Goal: Information Seeking & Learning: Check status

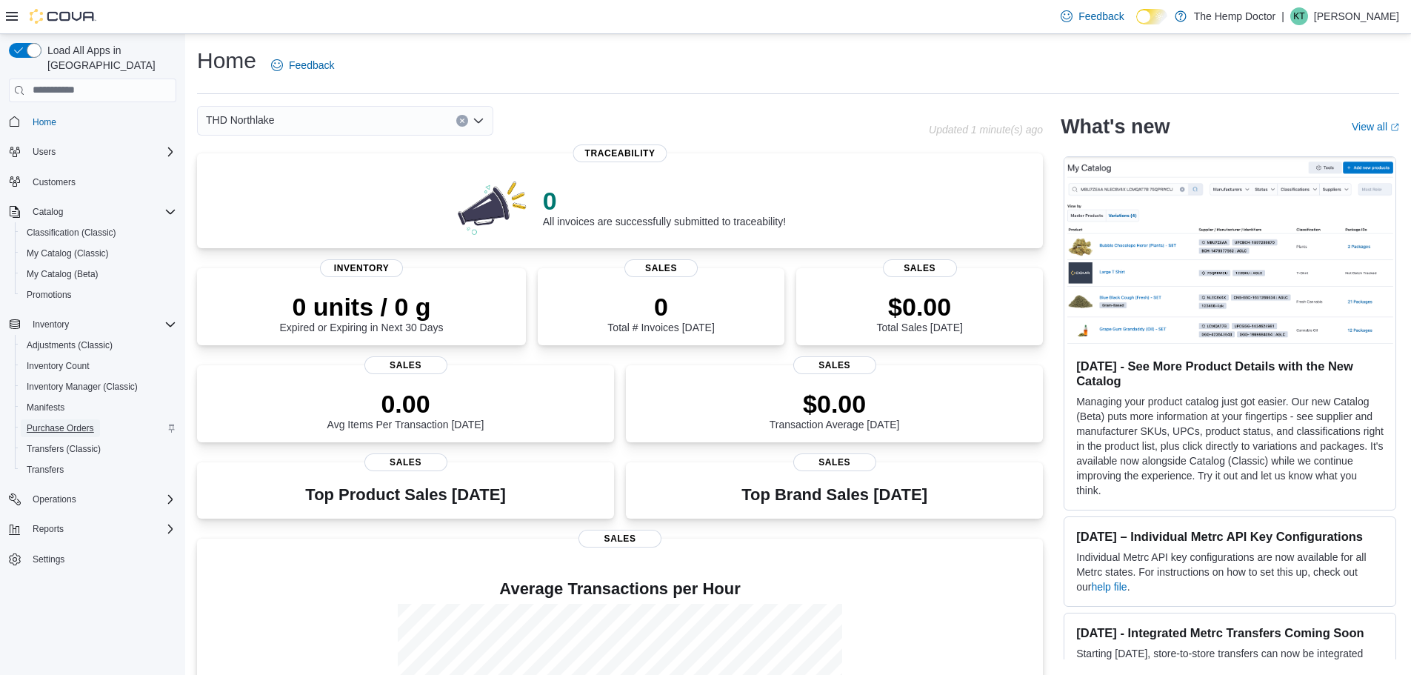
click at [67, 422] on span "Purchase Orders" at bounding box center [60, 428] width 67 height 12
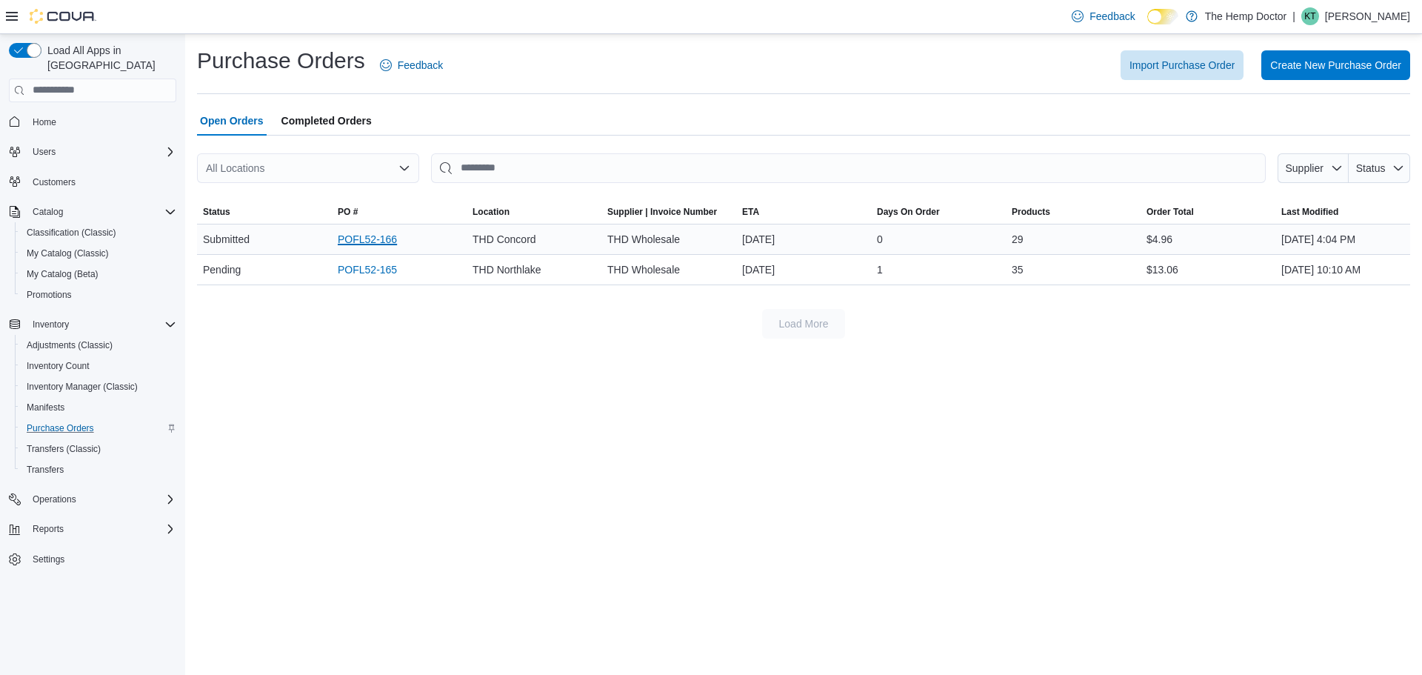
click at [371, 243] on link "POFL52-166" at bounding box center [367, 239] width 59 height 18
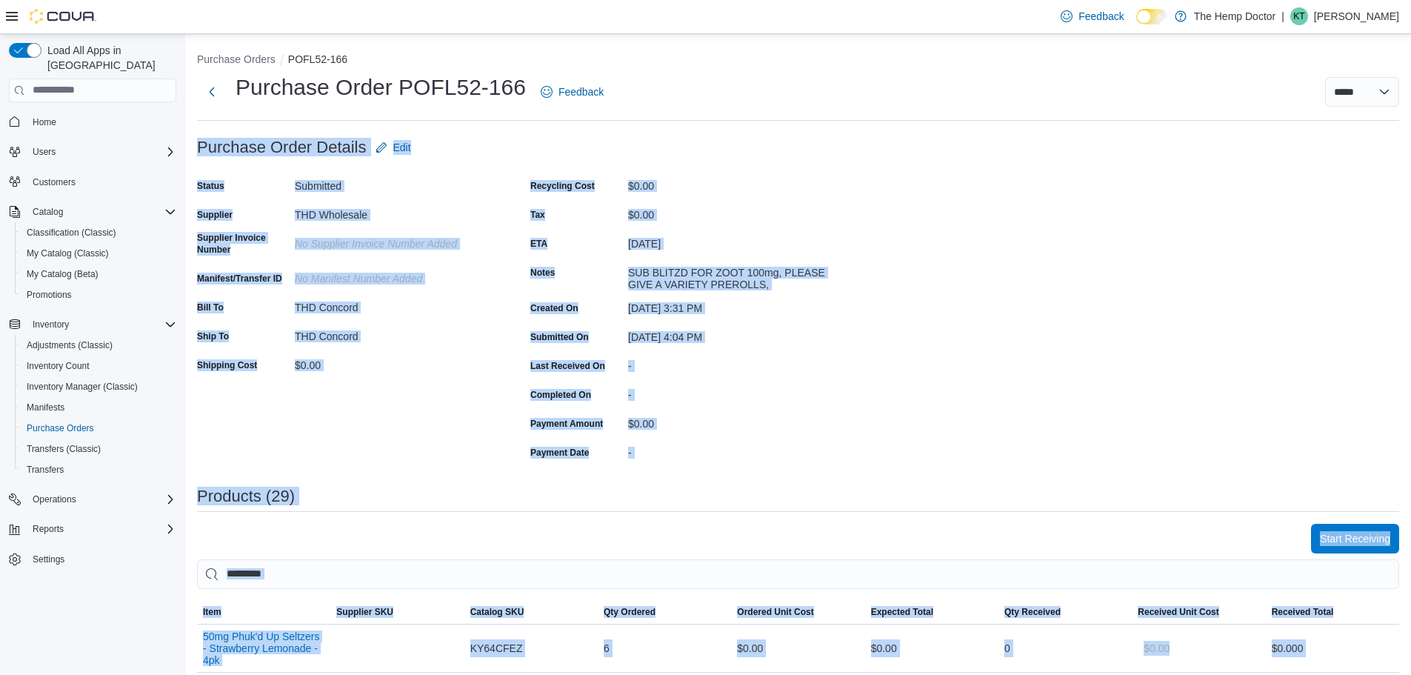
drag, startPoint x: 428, startPoint y: 650, endPoint x: 199, endPoint y: 146, distance: 553.3
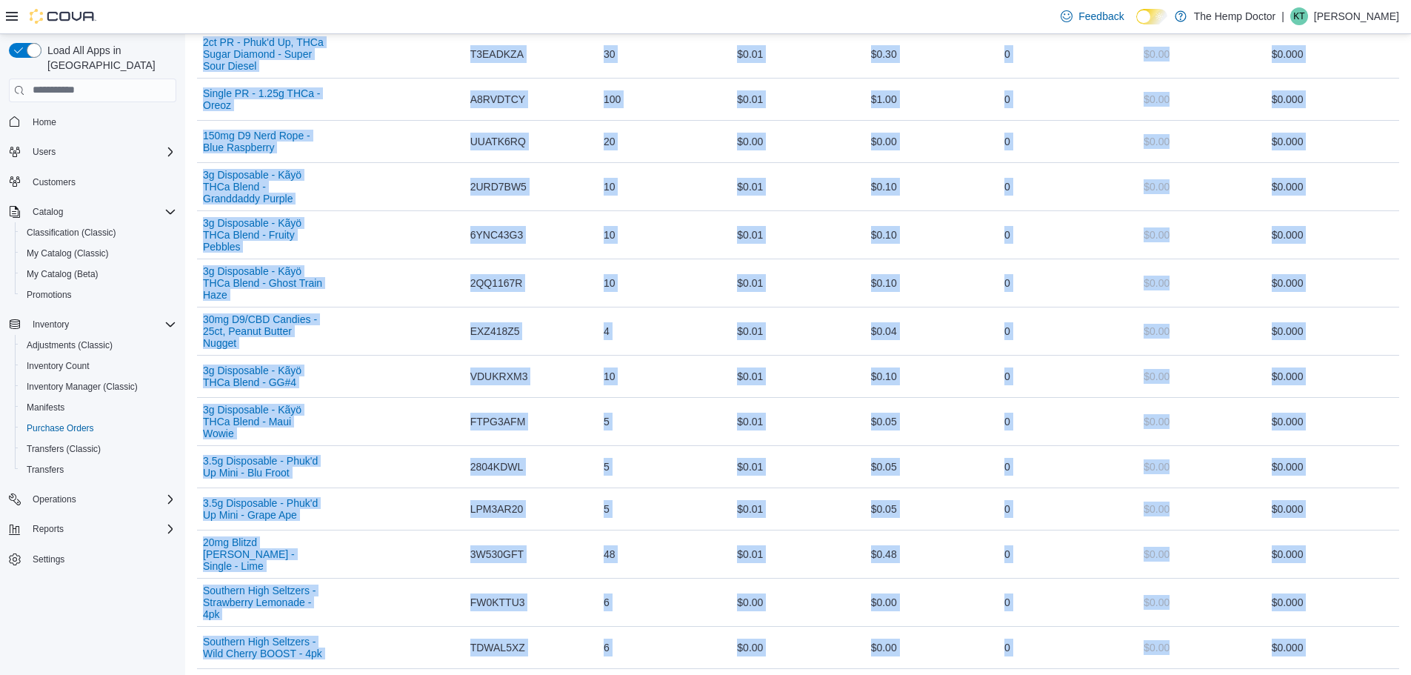
scroll to position [1185, 0]
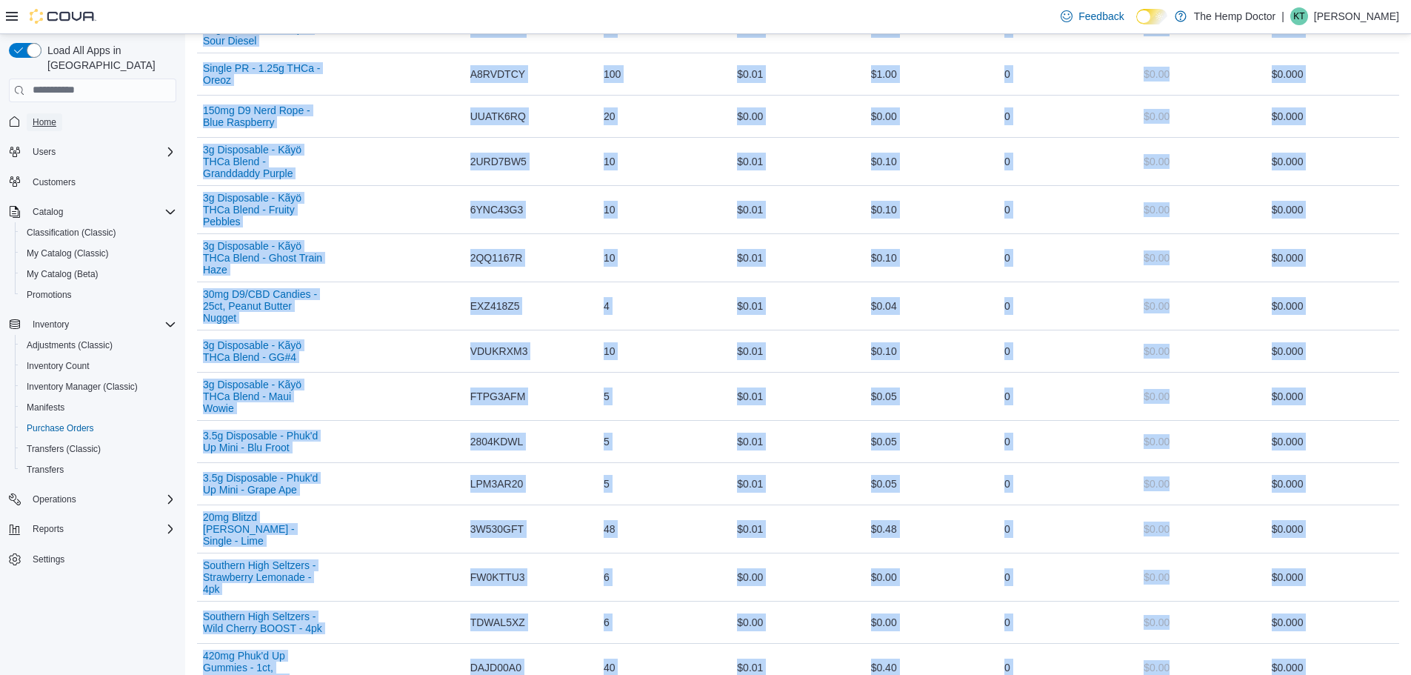
click at [45, 116] on span "Home" at bounding box center [45, 122] width 24 height 12
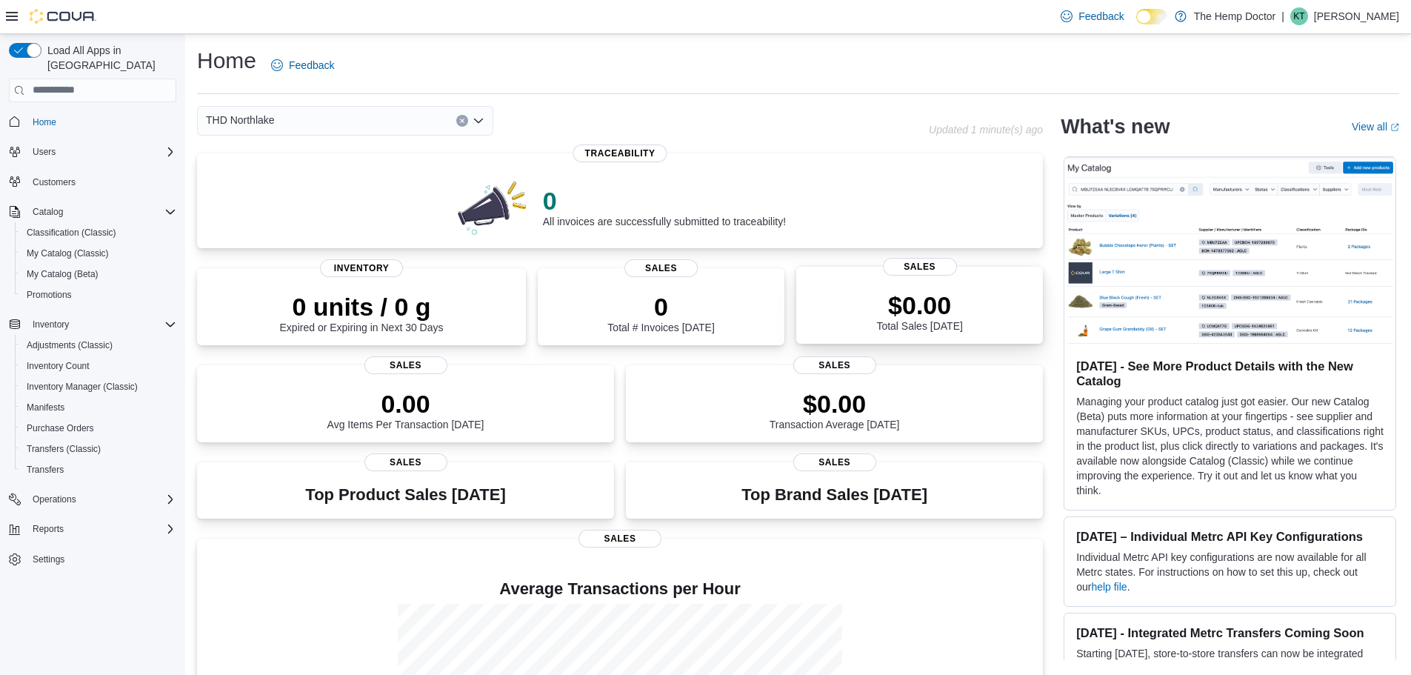
click at [910, 329] on div "$0.00 Total Sales Today" at bounding box center [919, 310] width 86 height 41
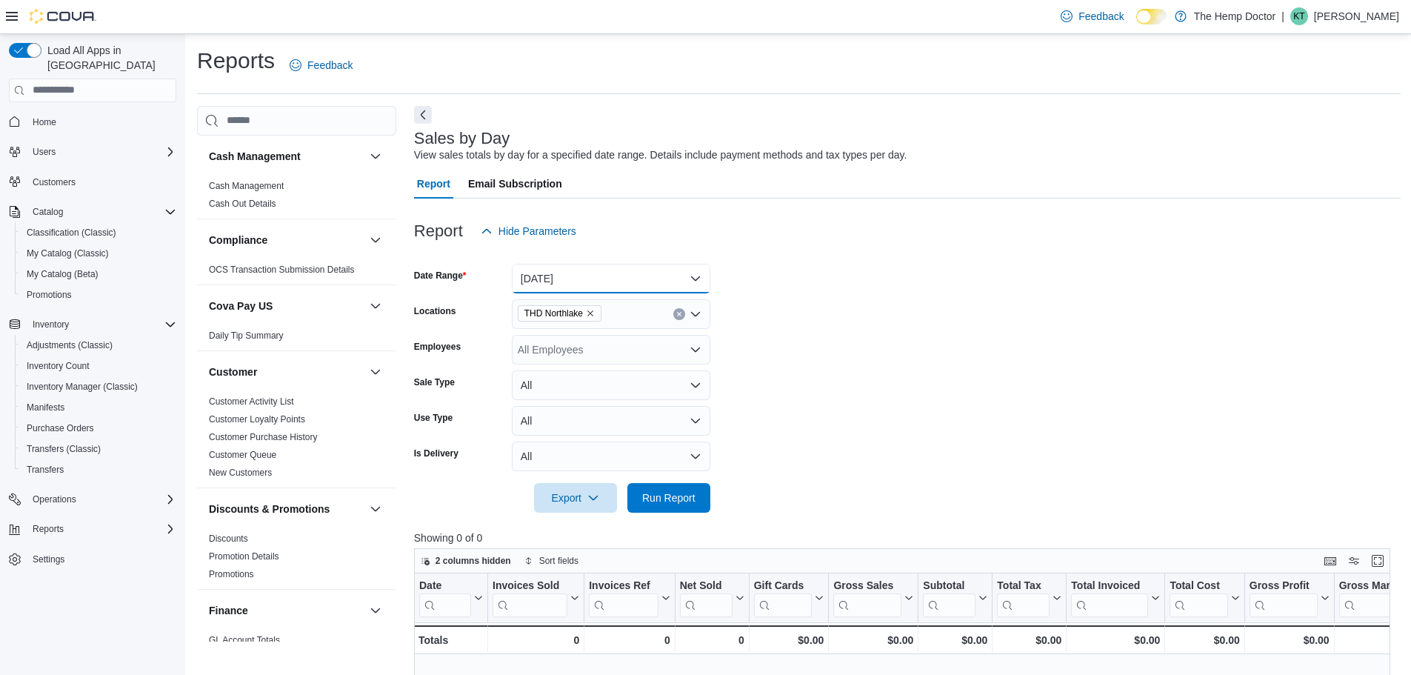
click at [533, 277] on button "Today" at bounding box center [611, 279] width 199 height 30
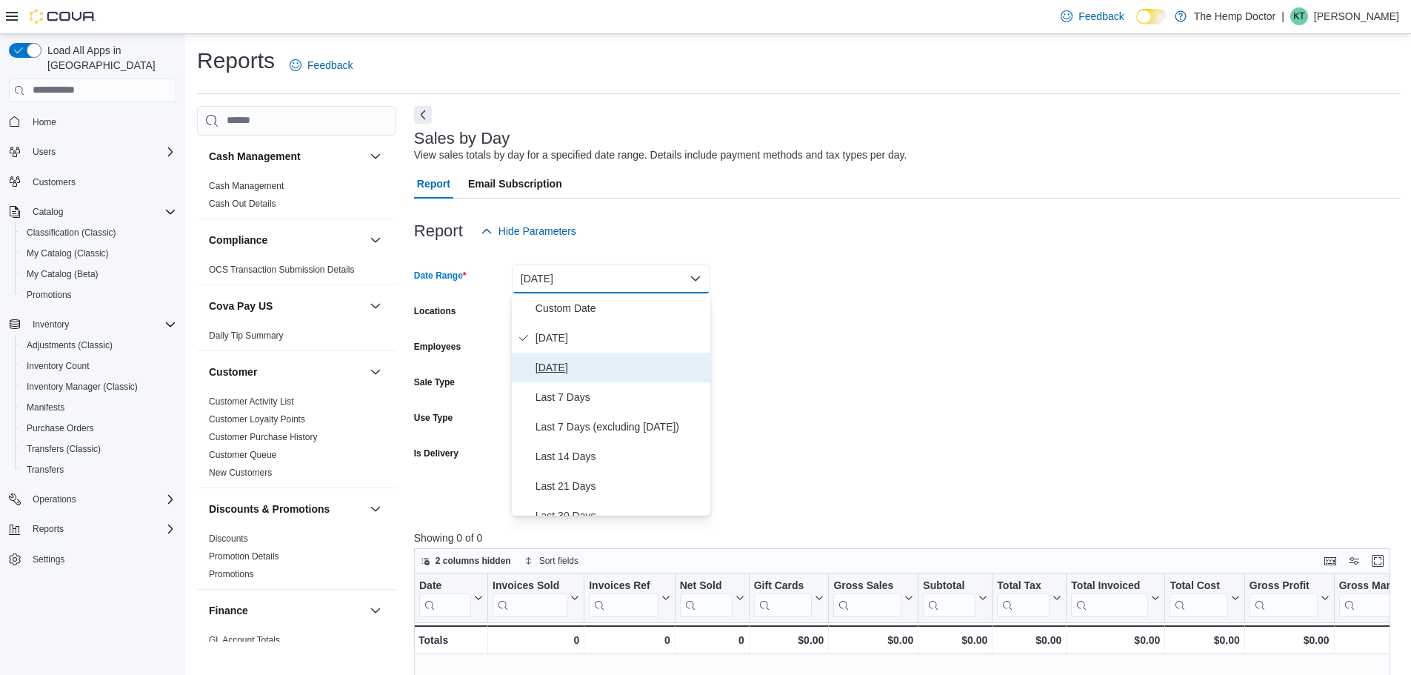
click at [556, 364] on span "Yesterday" at bounding box center [620, 368] width 169 height 18
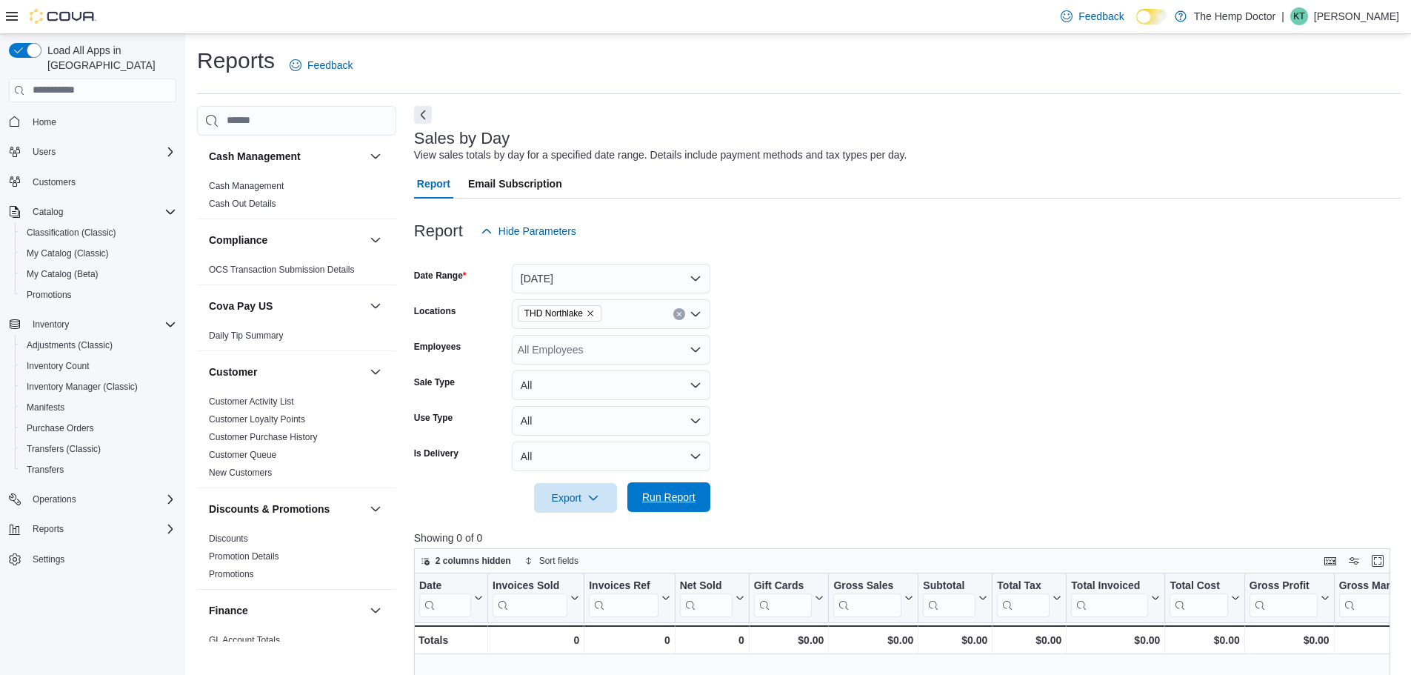
click at [679, 495] on span "Run Report" at bounding box center [668, 497] width 53 height 15
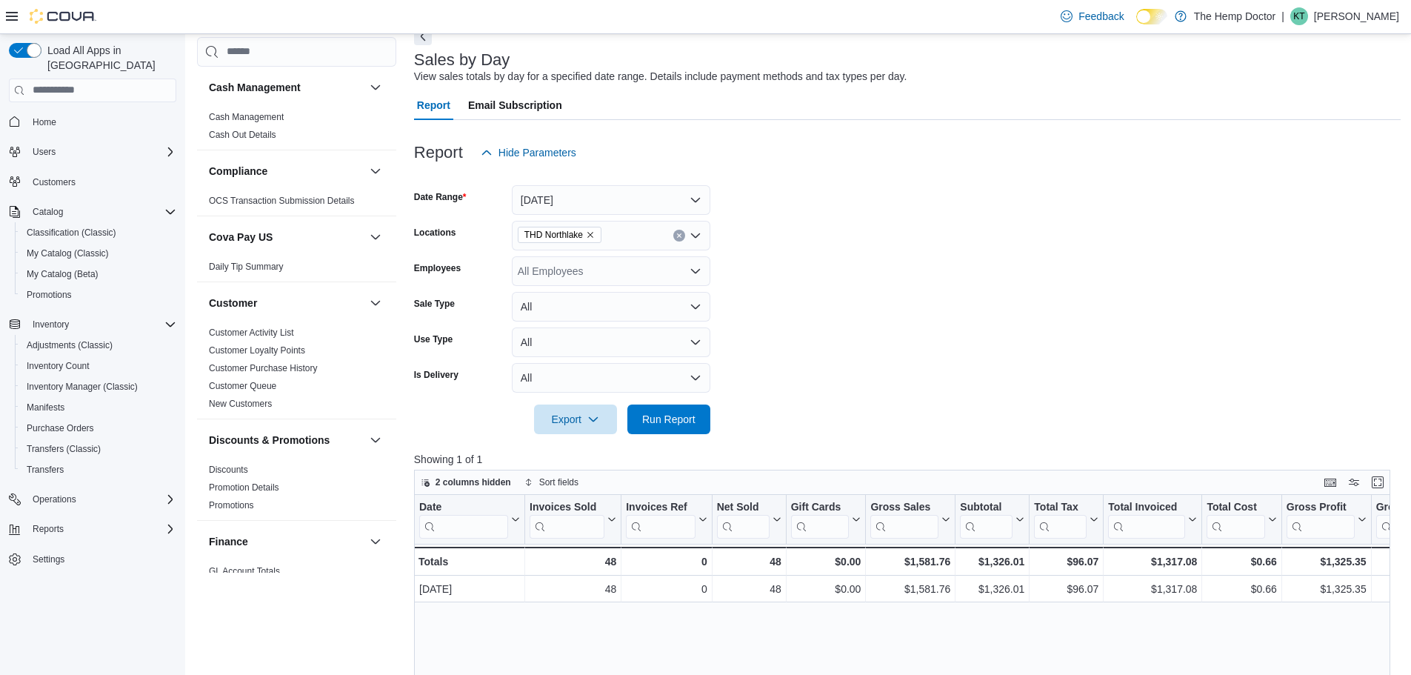
scroll to position [74, 0]
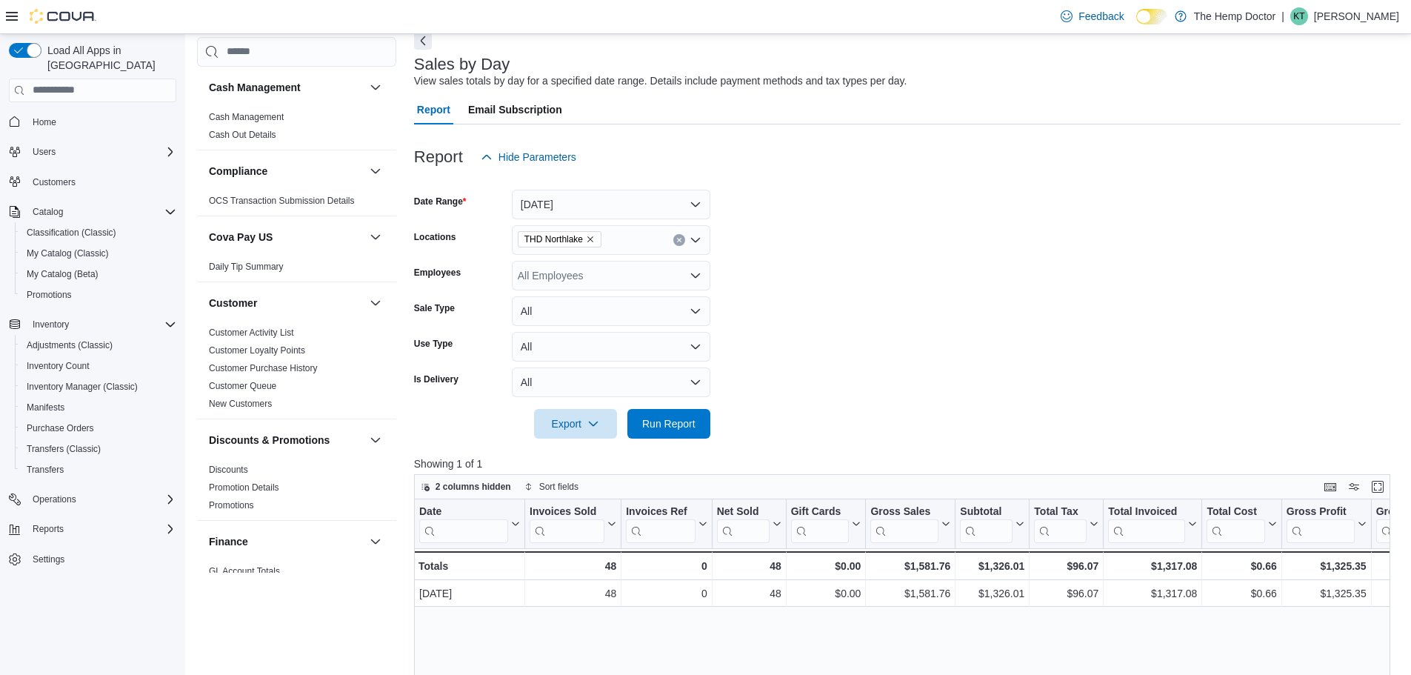
click at [618, 244] on div "THD Northlake" at bounding box center [611, 240] width 199 height 30
click at [616, 288] on div "THD Concord" at bounding box center [611, 286] width 181 height 15
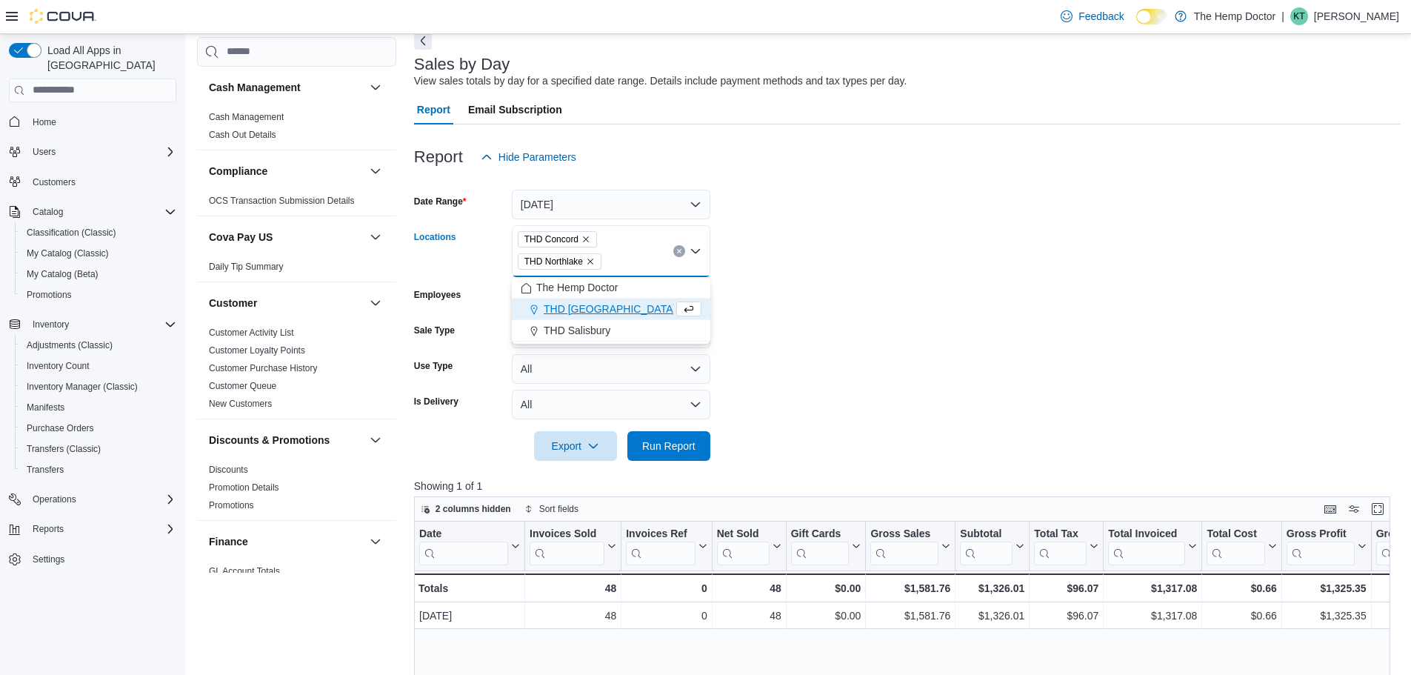
click at [588, 240] on icon "Remove THD Concord from selection in this group" at bounding box center [586, 239] width 9 height 9
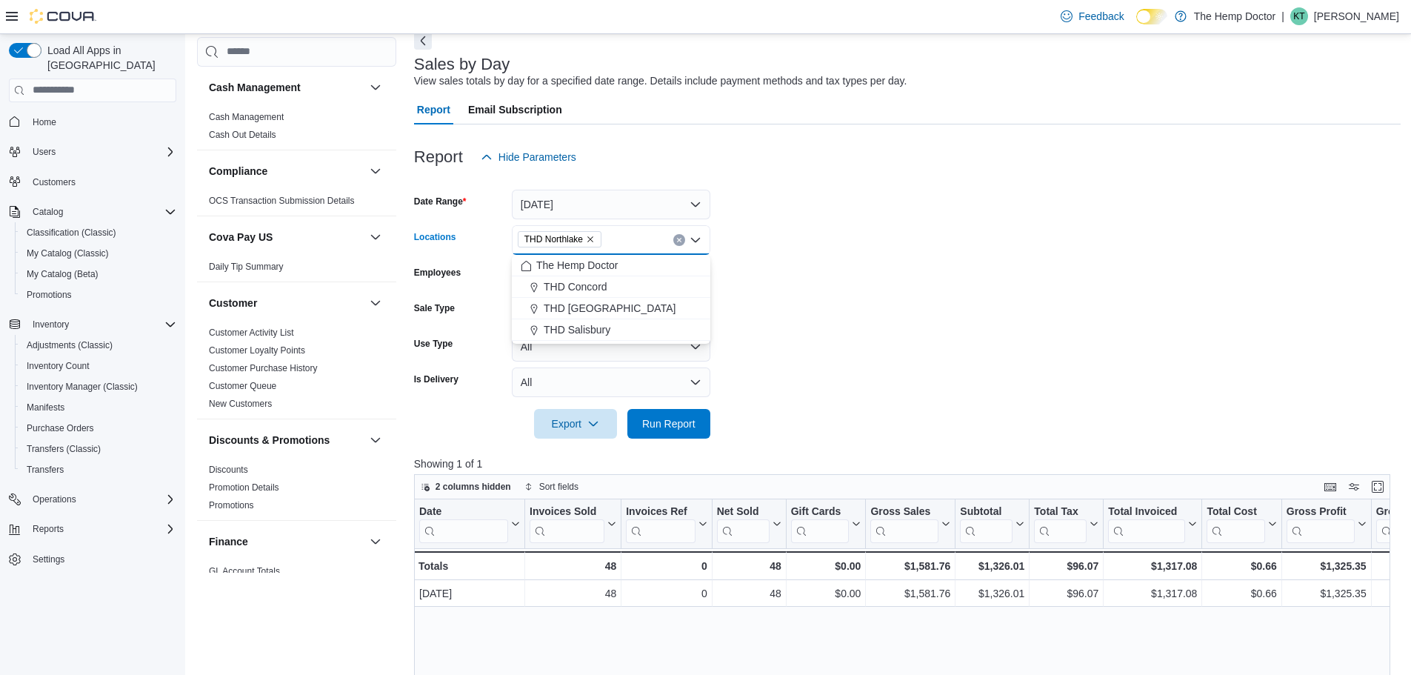
click at [588, 240] on icon "Remove THD Northlake from selection in this group" at bounding box center [590, 239] width 9 height 9
click at [863, 254] on form "Date Range Yesterday Locations All Locations Combo box. Selected. Combo box inp…" at bounding box center [907, 305] width 987 height 267
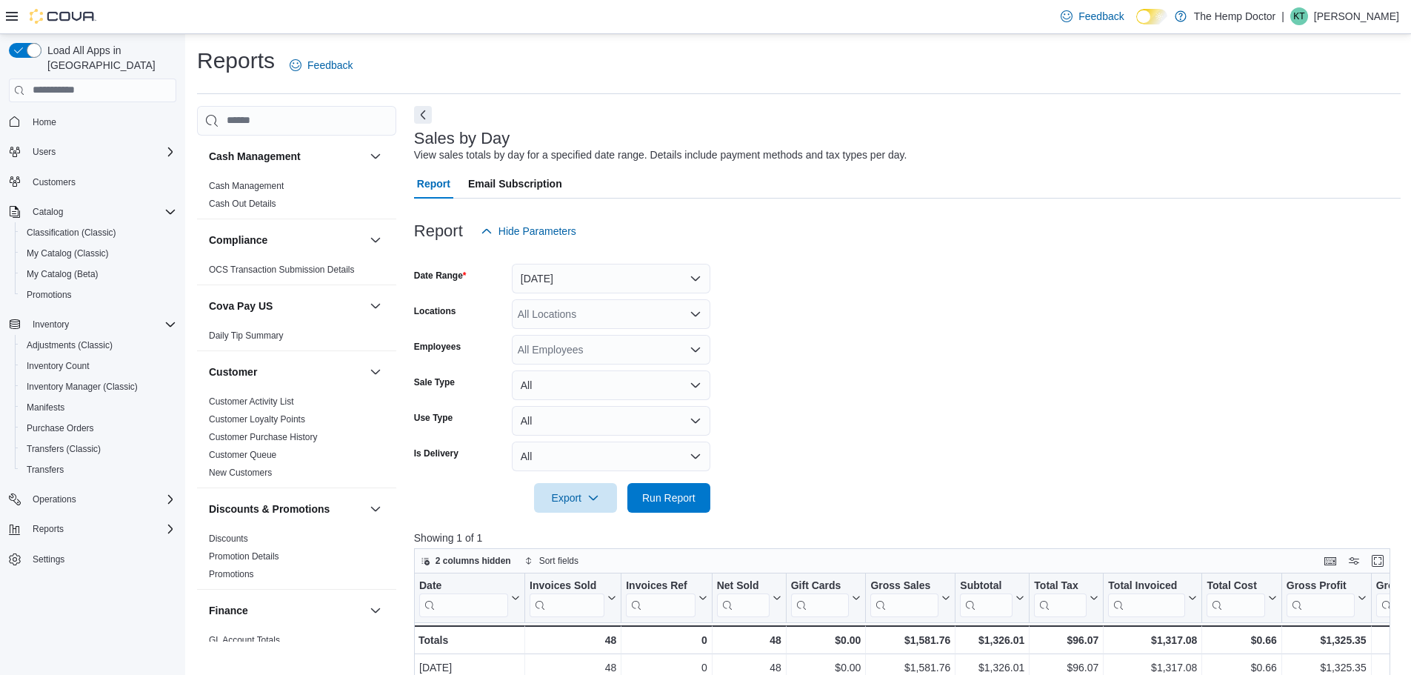
click at [62, 113] on span "Home" at bounding box center [102, 122] width 150 height 19
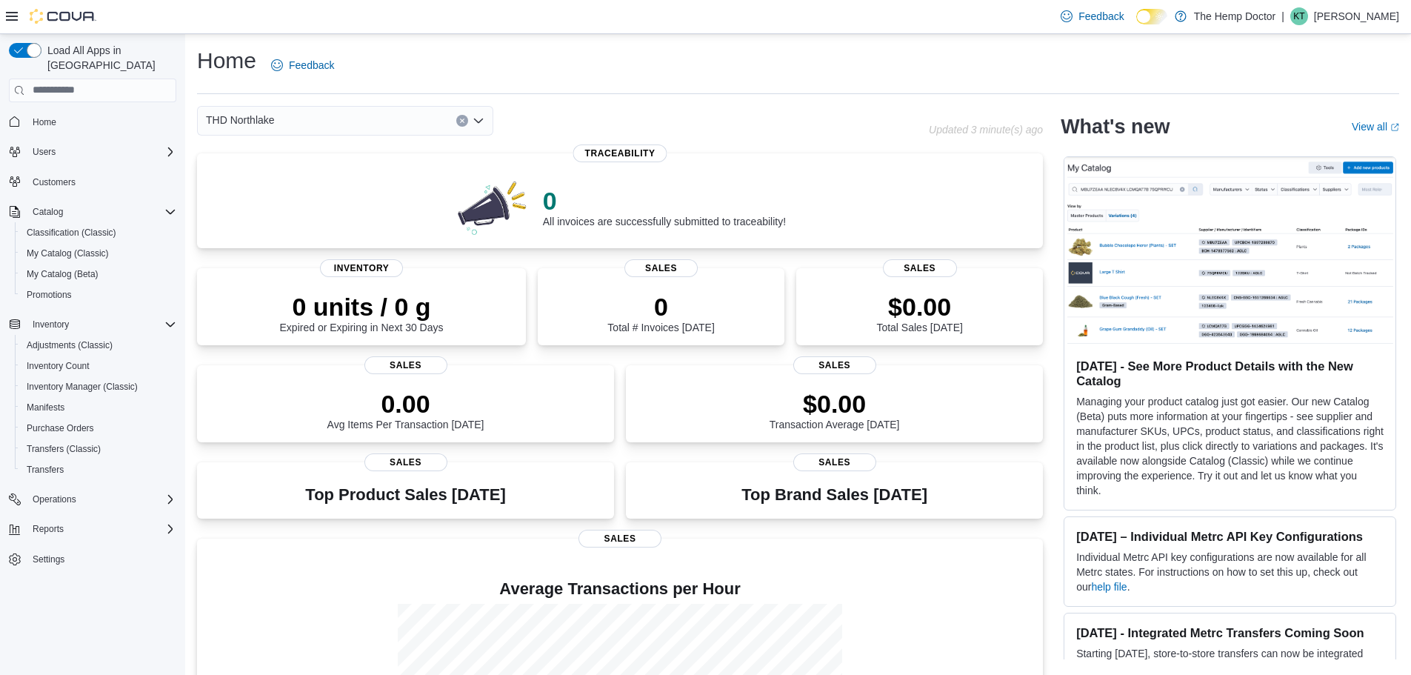
click at [282, 122] on div "THD Northlake" at bounding box center [345, 121] width 296 height 30
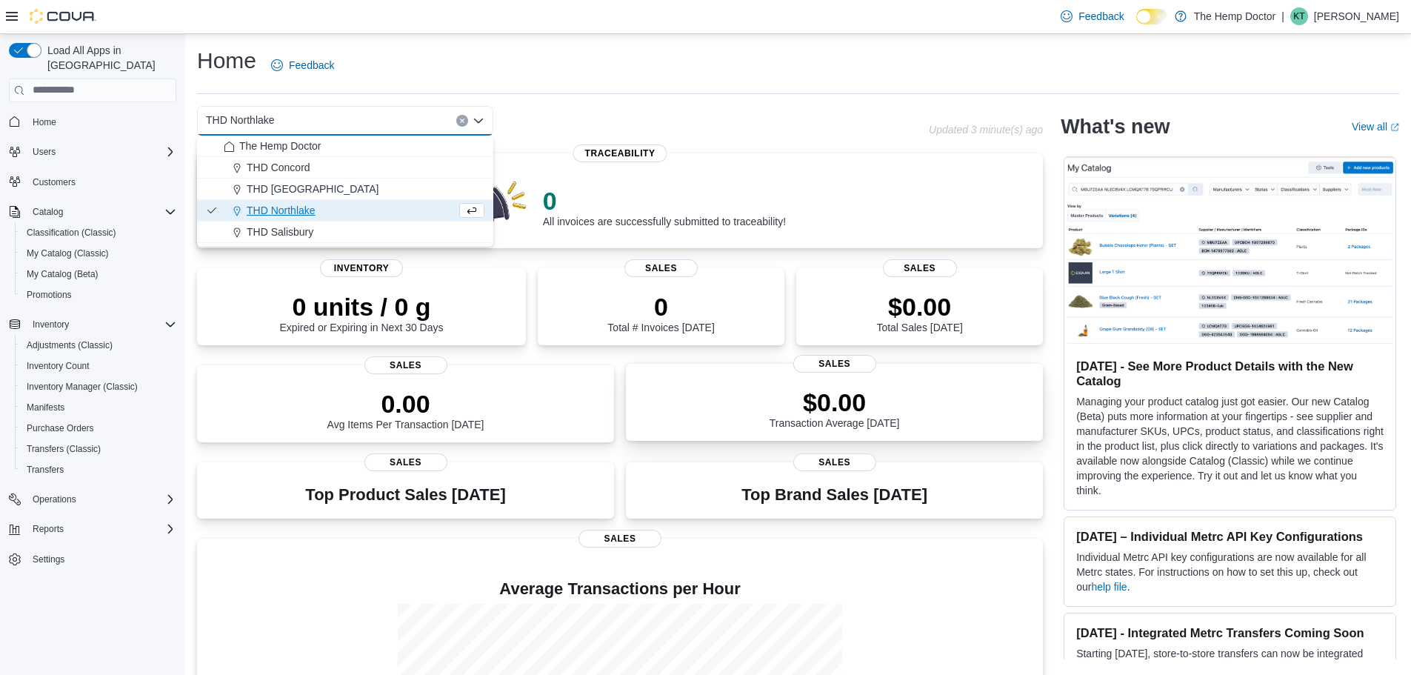
click at [816, 396] on p "$0.00" at bounding box center [835, 402] width 130 height 30
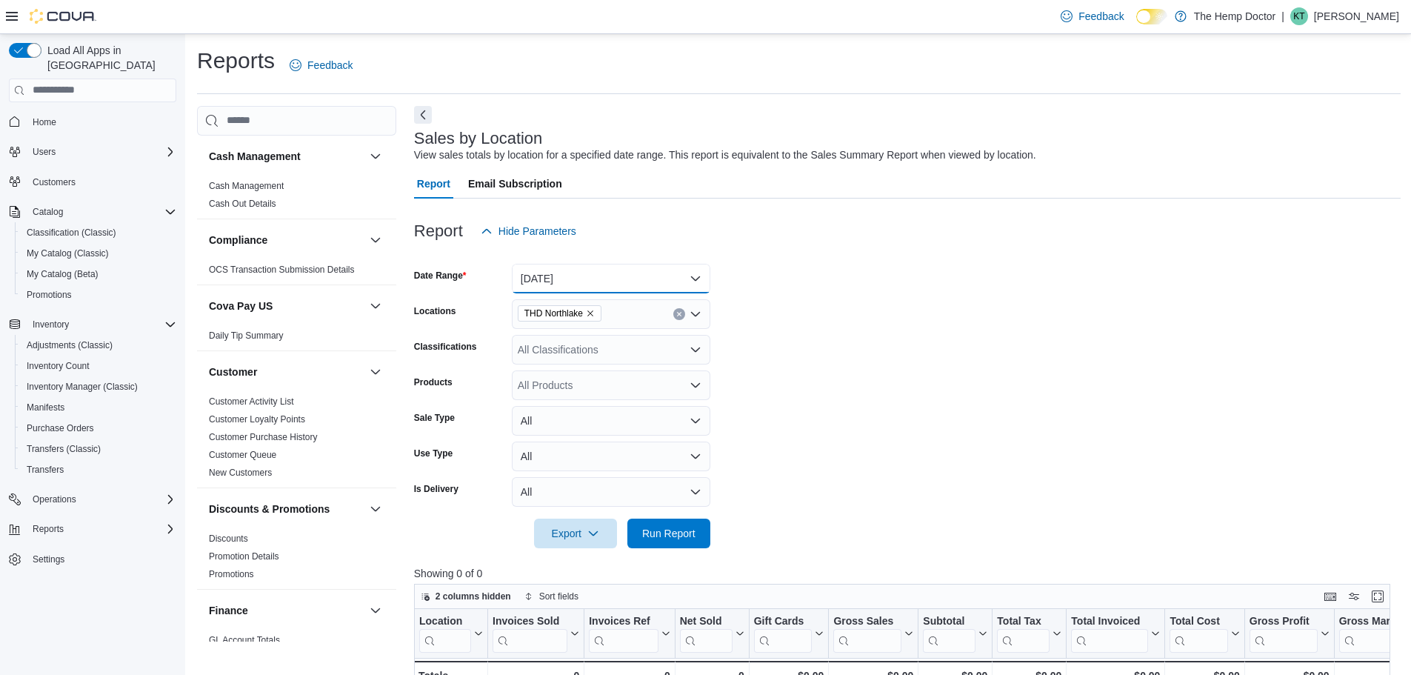
click at [584, 276] on button "Today" at bounding box center [611, 279] width 199 height 30
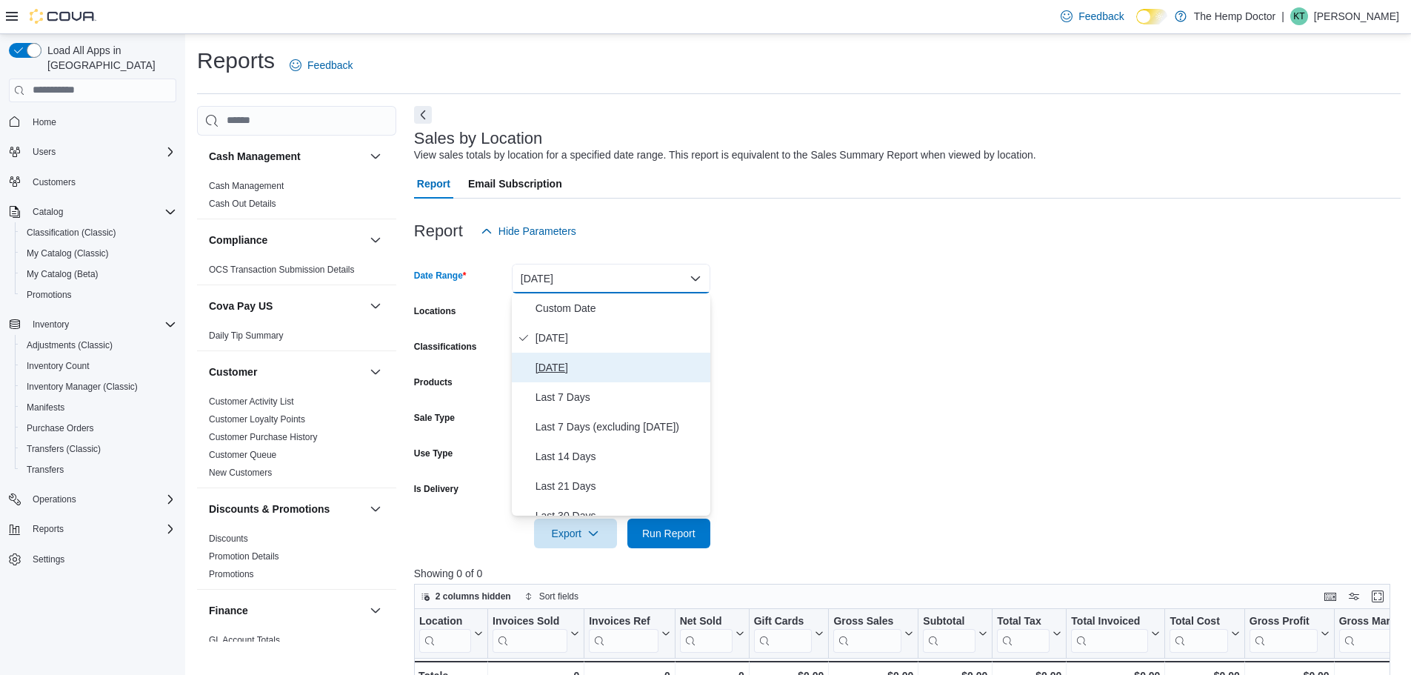
click at [594, 362] on span "Yesterday" at bounding box center [620, 368] width 169 height 18
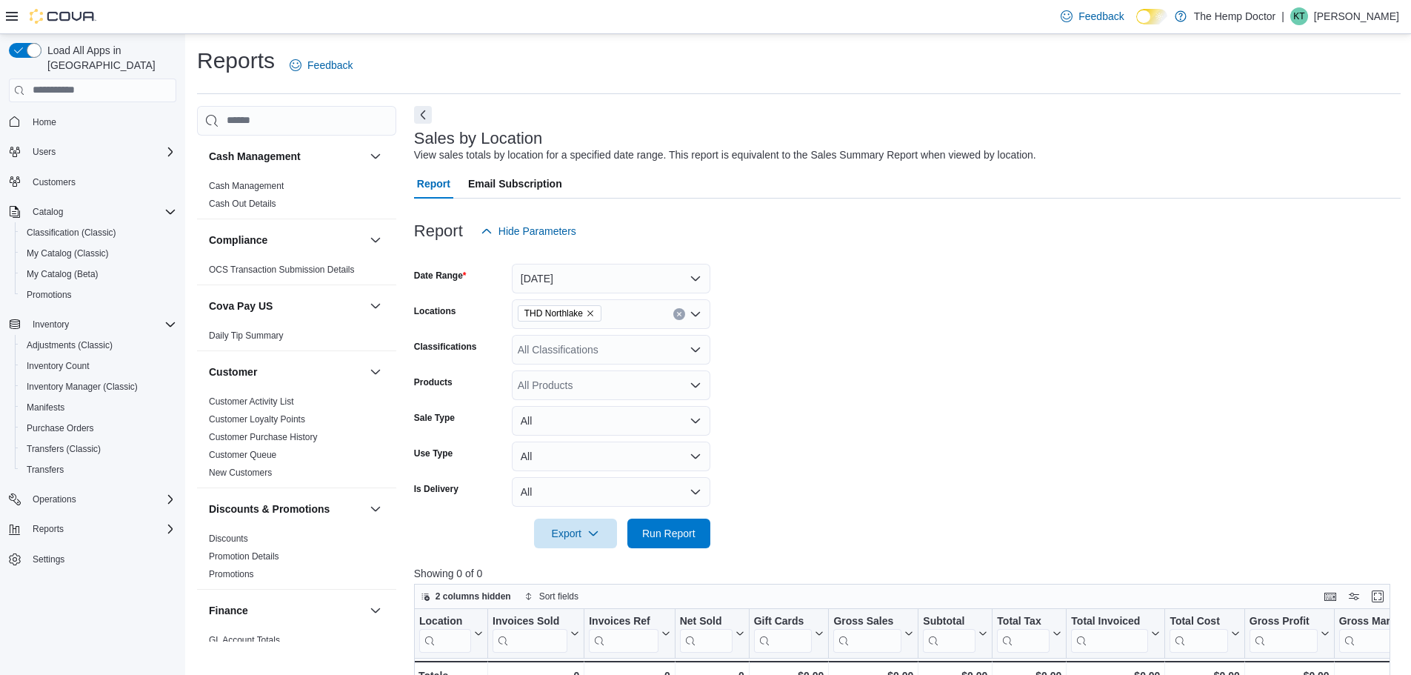
click at [852, 360] on form "Date Range Yesterday Locations THD Northlake Classifications All Classification…" at bounding box center [907, 397] width 987 height 302
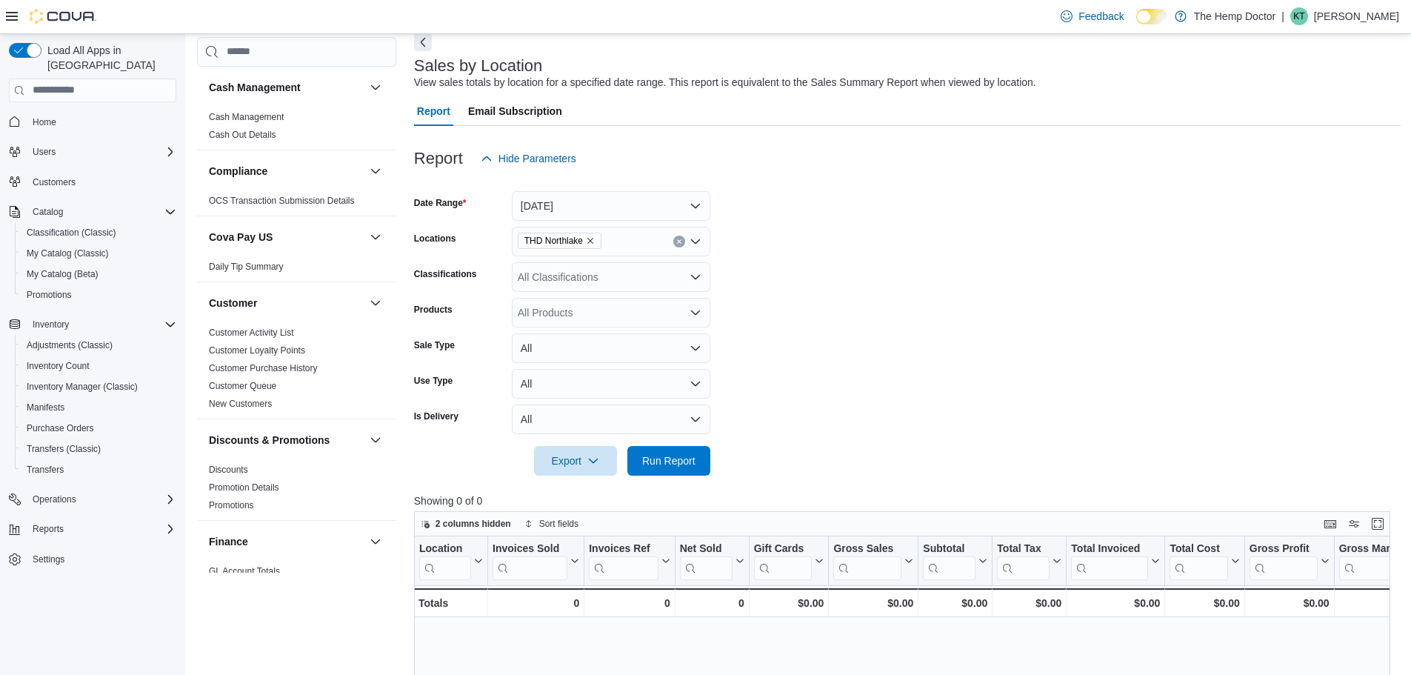
scroll to position [148, 0]
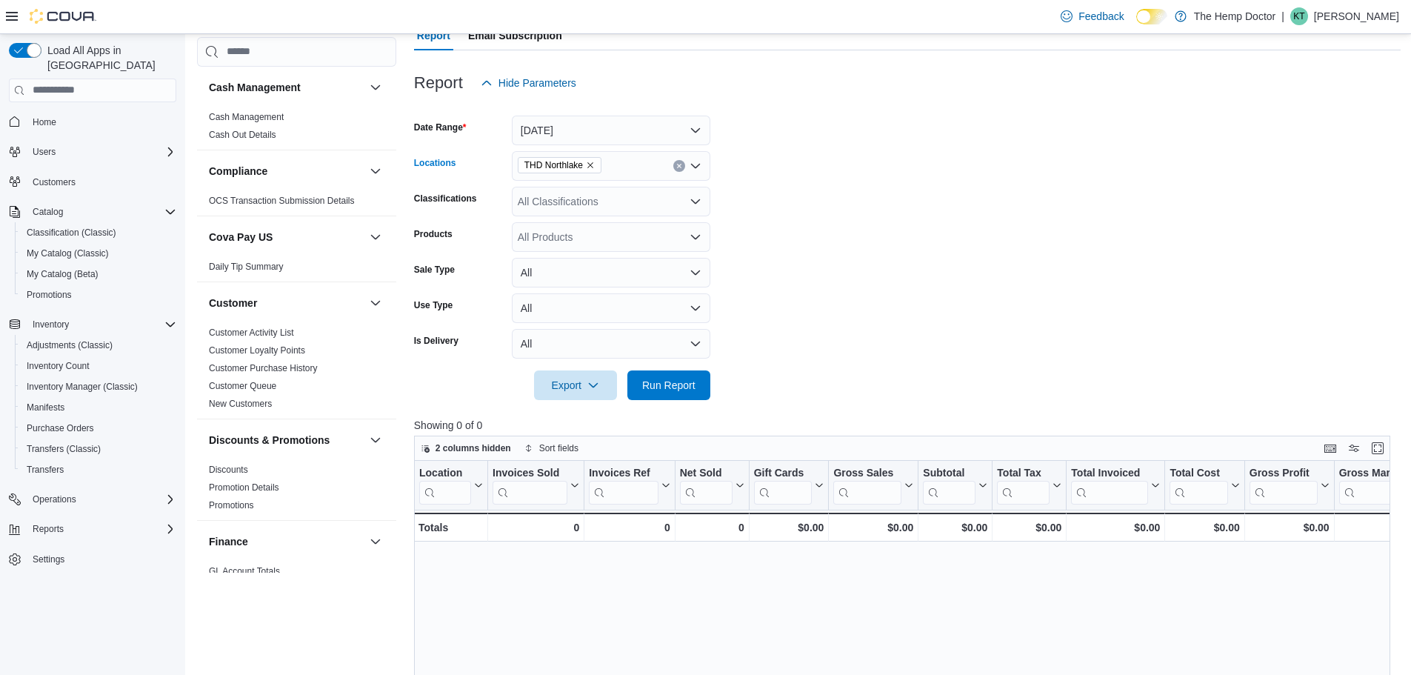
click at [624, 164] on div "THD Northlake" at bounding box center [611, 166] width 199 height 30
click at [610, 218] on div "THD Concord" at bounding box center [611, 212] width 181 height 15
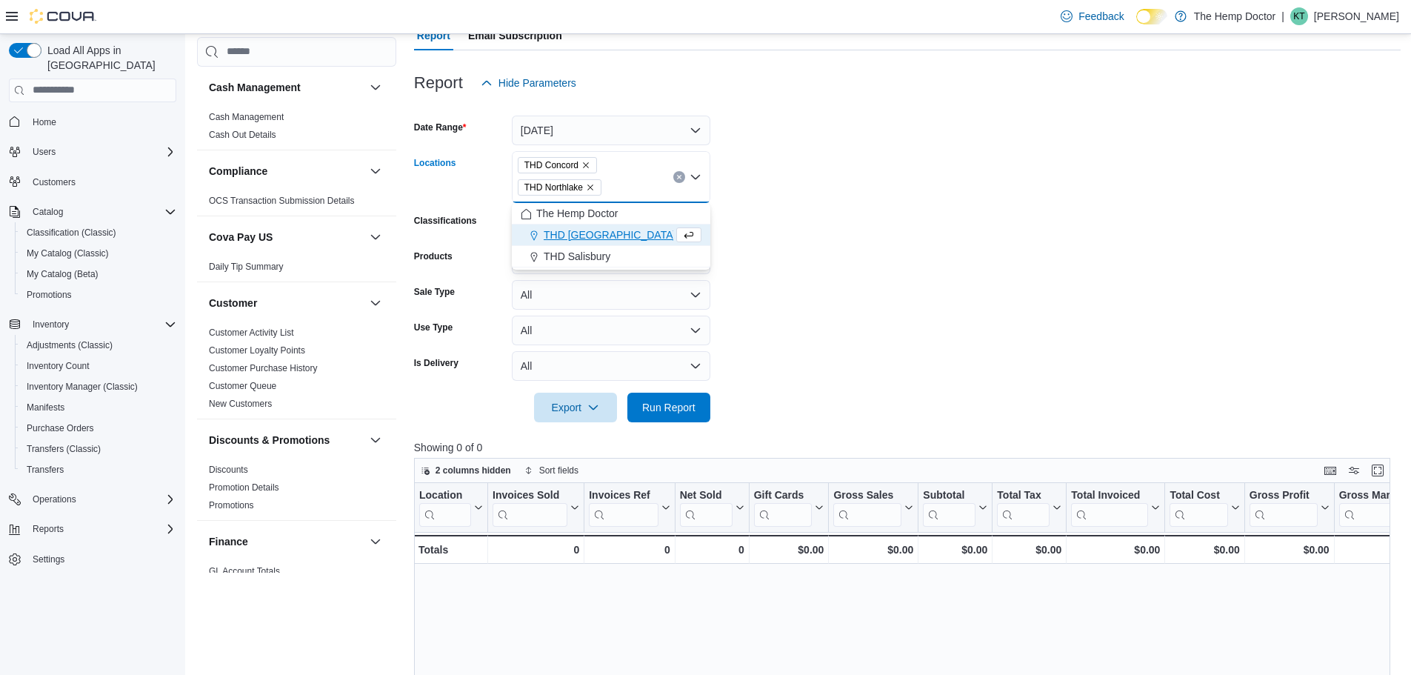
click at [592, 187] on icon "Remove THD Northlake from selection in this group" at bounding box center [590, 187] width 6 height 6
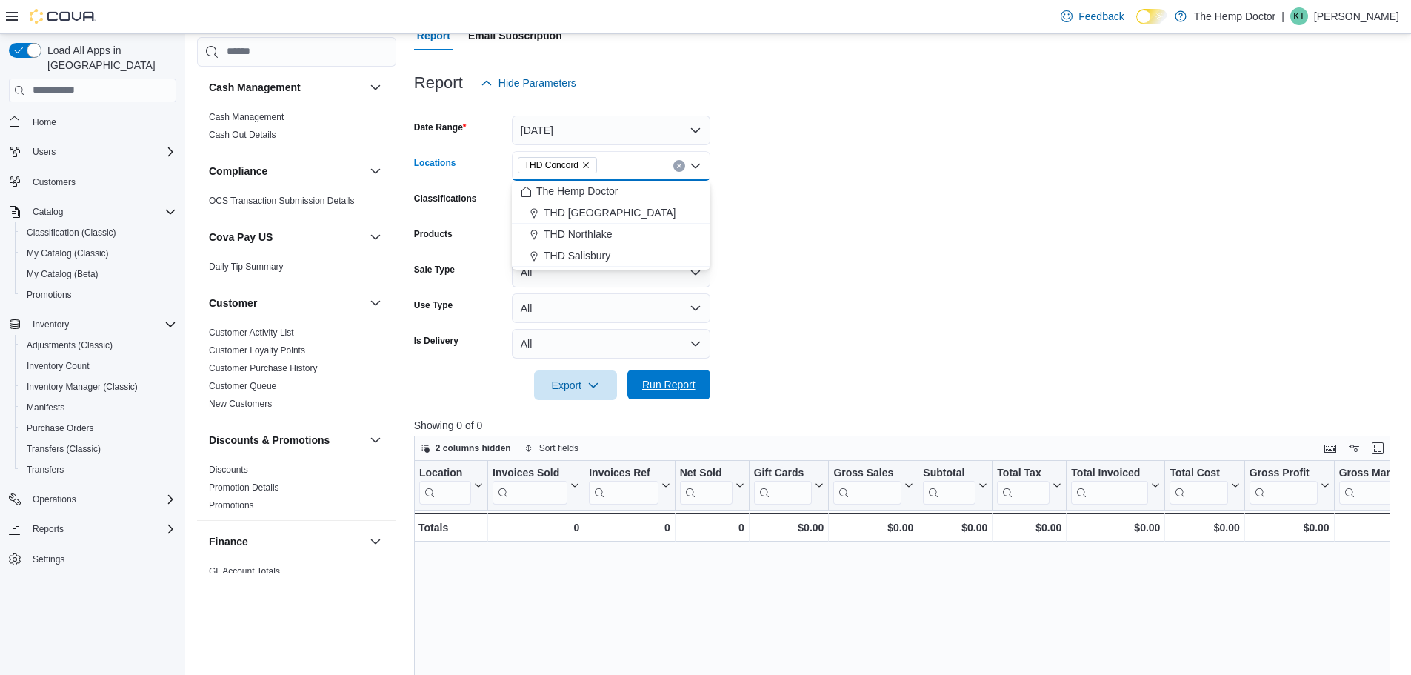
click at [670, 378] on span "Run Report" at bounding box center [668, 384] width 53 height 15
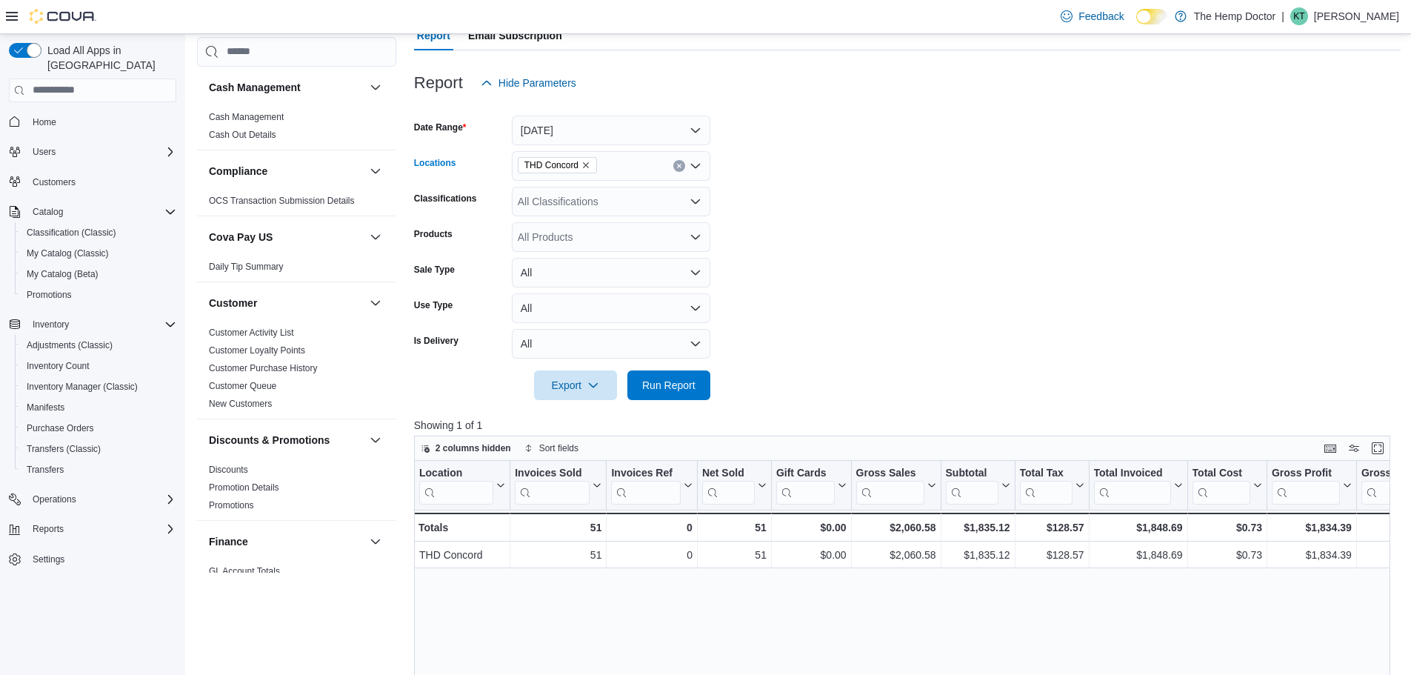
click at [633, 171] on div "THD Concord" at bounding box center [611, 166] width 199 height 30
click at [626, 235] on div "THD Northlake" at bounding box center [611, 234] width 181 height 15
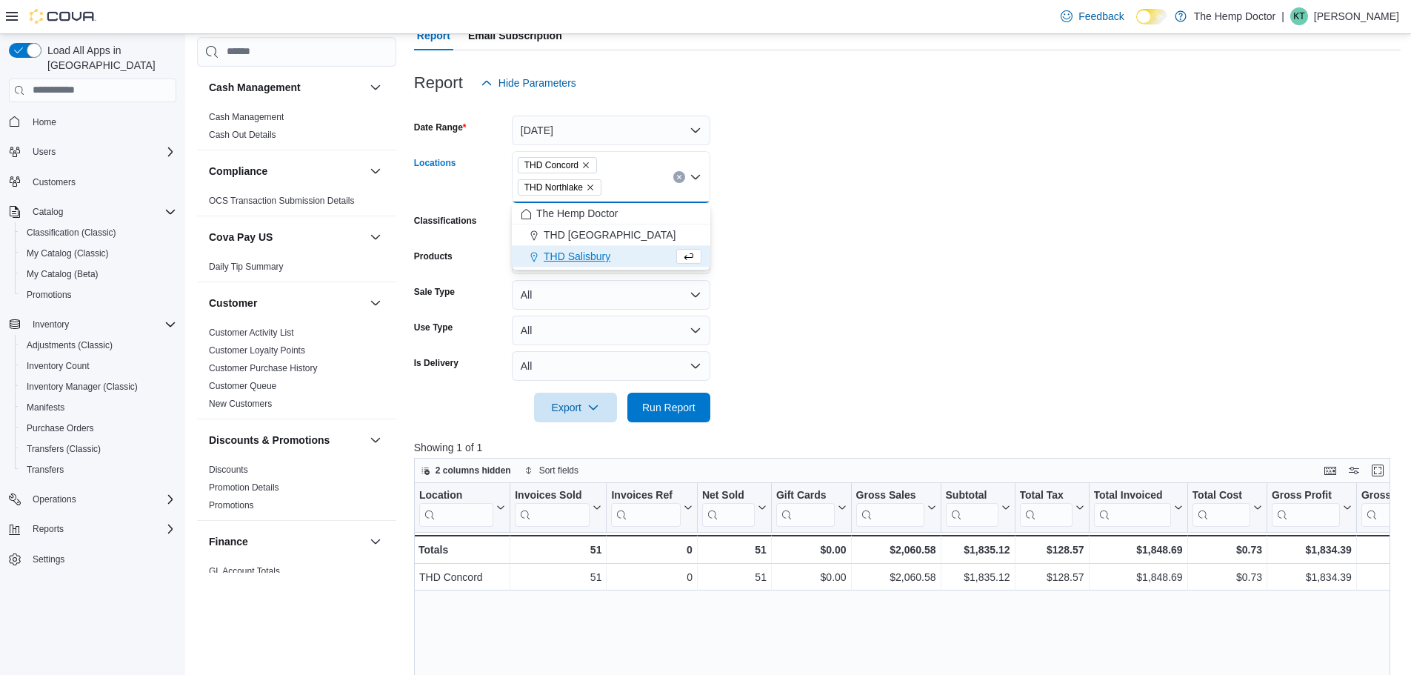
click at [591, 164] on span "THD Concord" at bounding box center [557, 165] width 79 height 16
click at [595, 235] on span "THD Mooresville" at bounding box center [610, 234] width 132 height 15
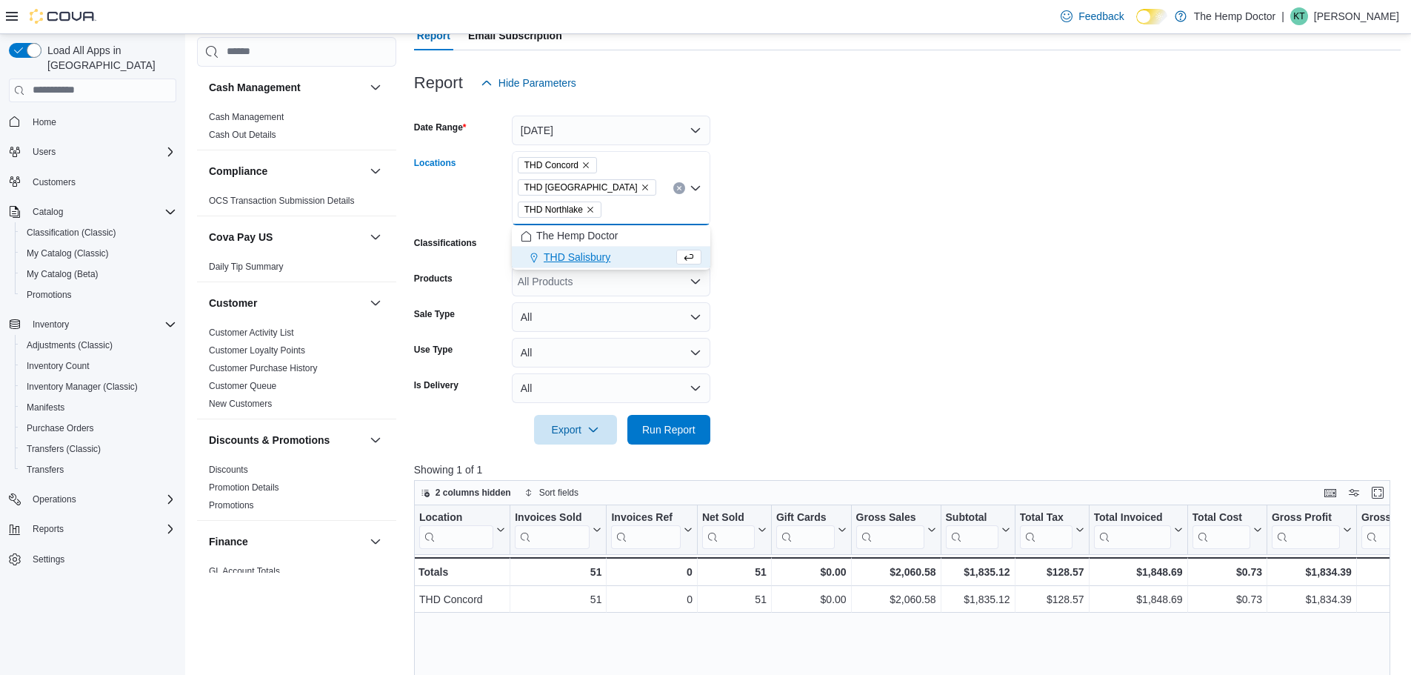
click at [582, 163] on icon "Remove THD Concord from selection in this group" at bounding box center [586, 165] width 9 height 9
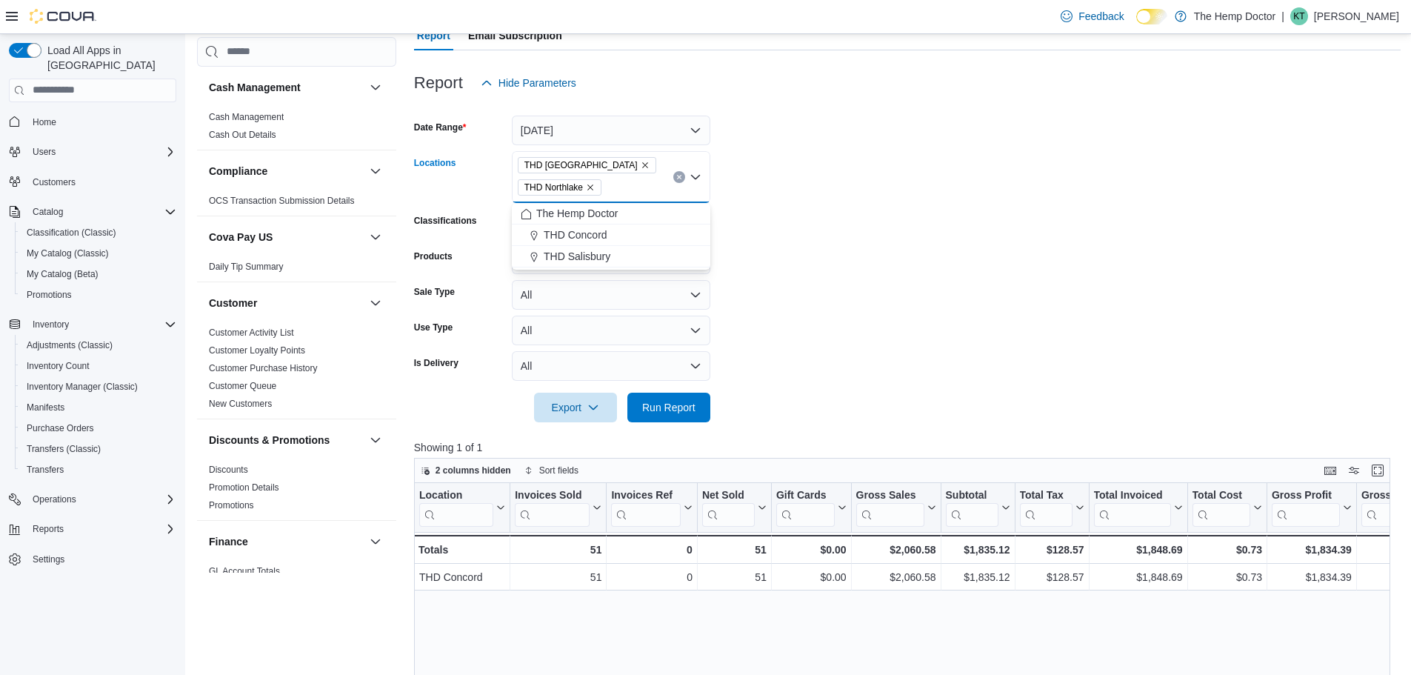
click at [595, 186] on icon "Remove THD Northlake from selection in this group" at bounding box center [590, 187] width 9 height 9
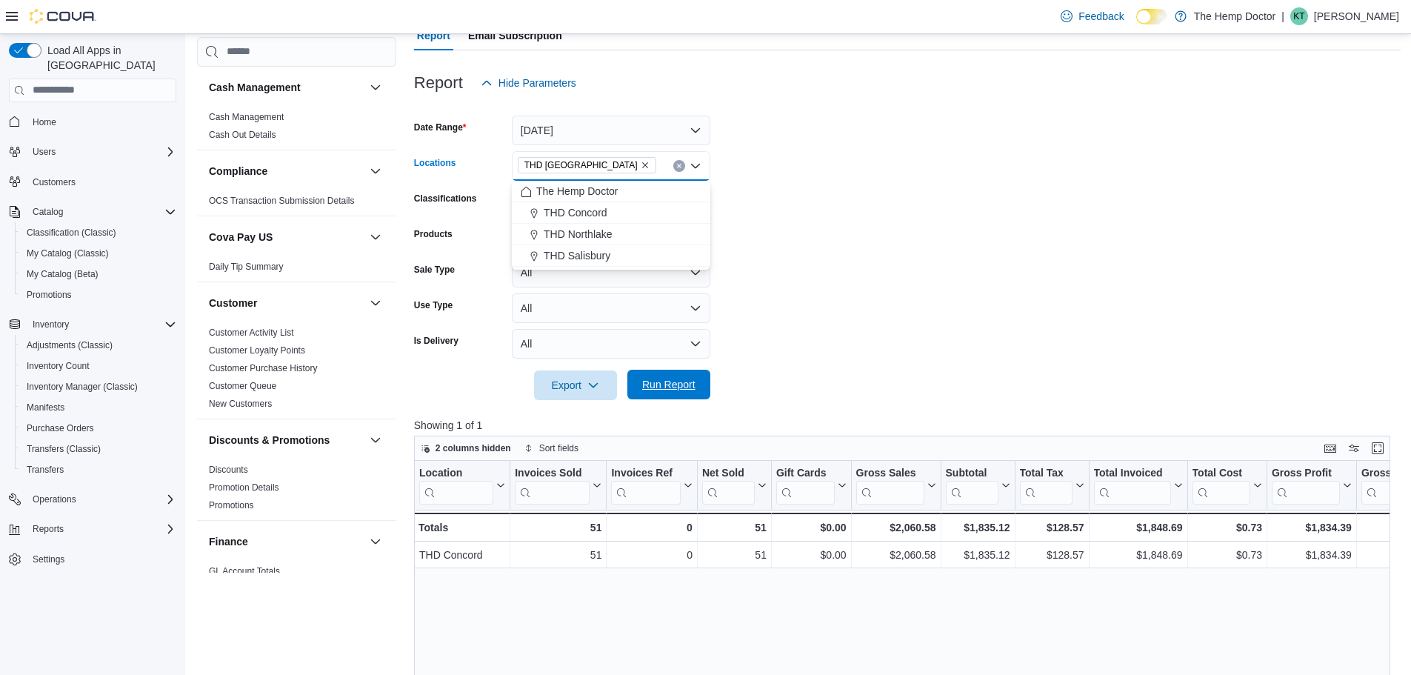
drag, startPoint x: 682, startPoint y: 393, endPoint x: 688, endPoint y: 386, distance: 9.5
click at [682, 394] on span "Run Report" at bounding box center [668, 385] width 65 height 30
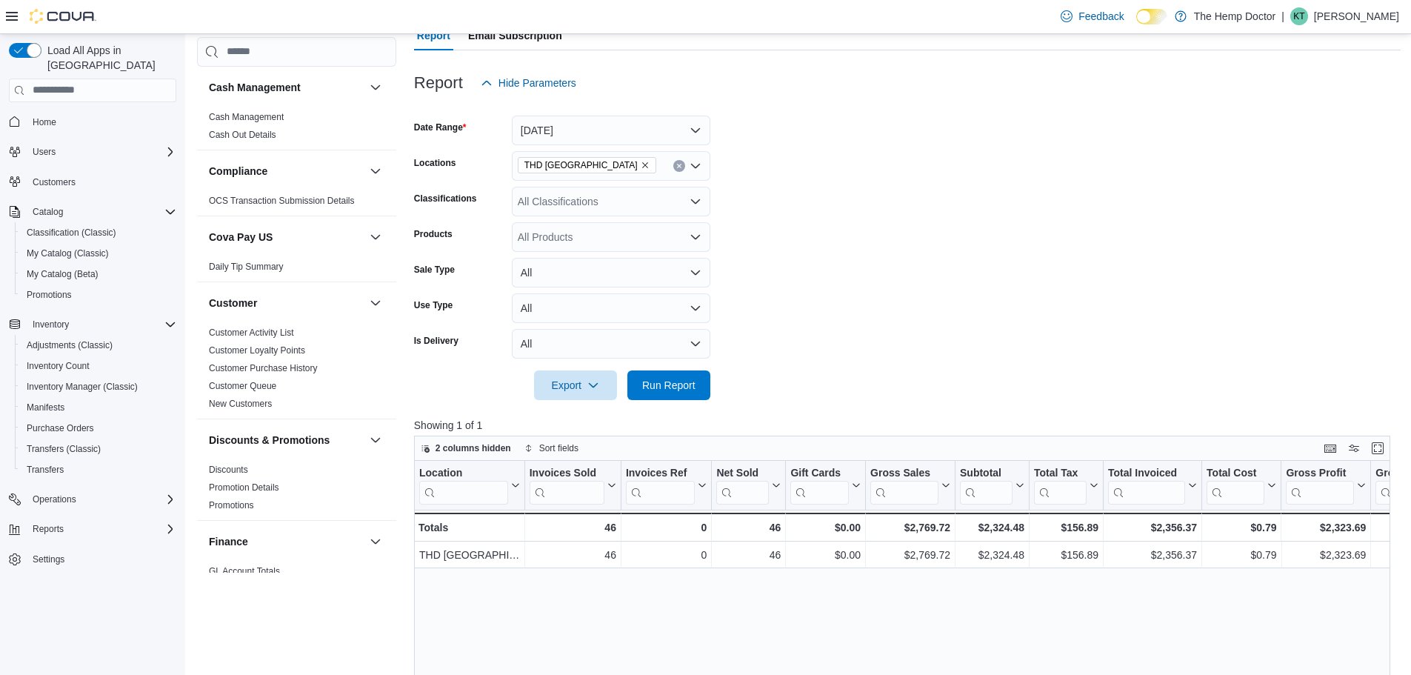
click at [622, 167] on div "THD Mooresville" at bounding box center [611, 166] width 199 height 30
drag, startPoint x: 603, startPoint y: 263, endPoint x: 602, endPoint y: 197, distance: 65.9
click at [602, 262] on button "THD Salisbury" at bounding box center [611, 255] width 199 height 21
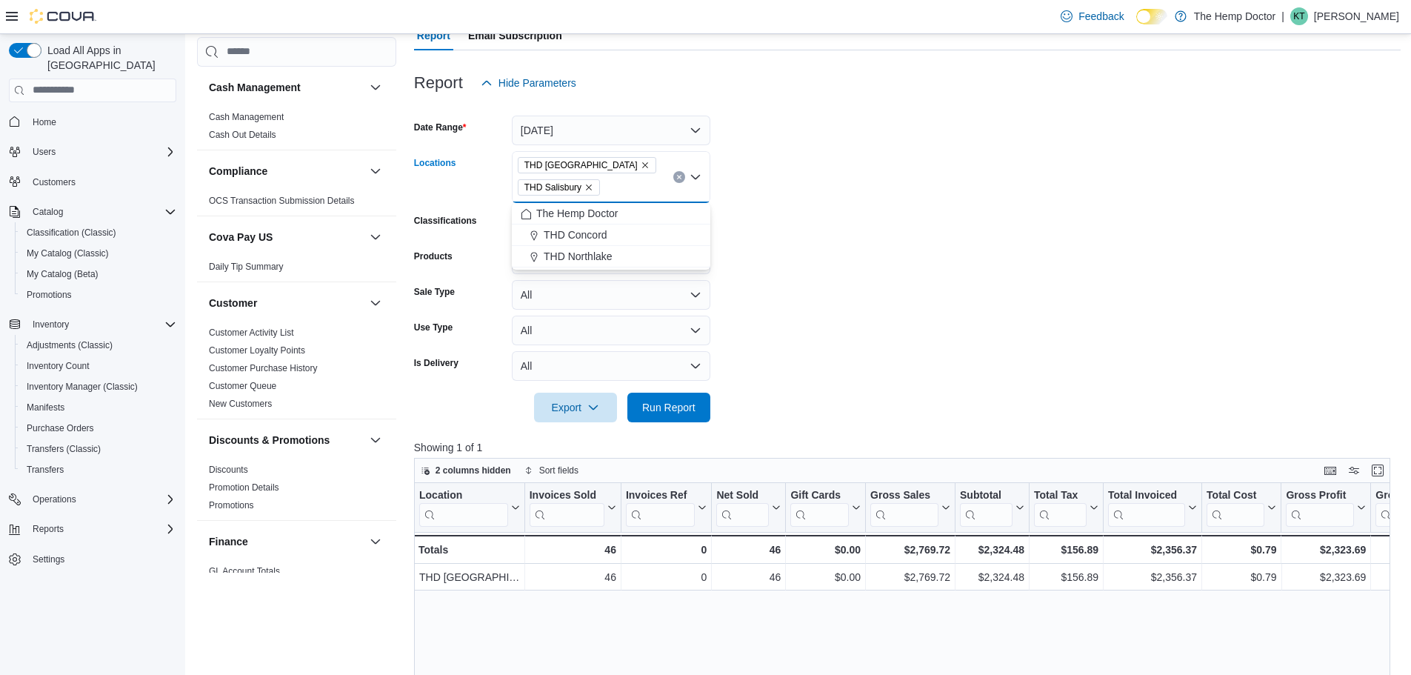
click at [641, 161] on icon "Remove THD Mooresville from selection in this group" at bounding box center [645, 165] width 9 height 9
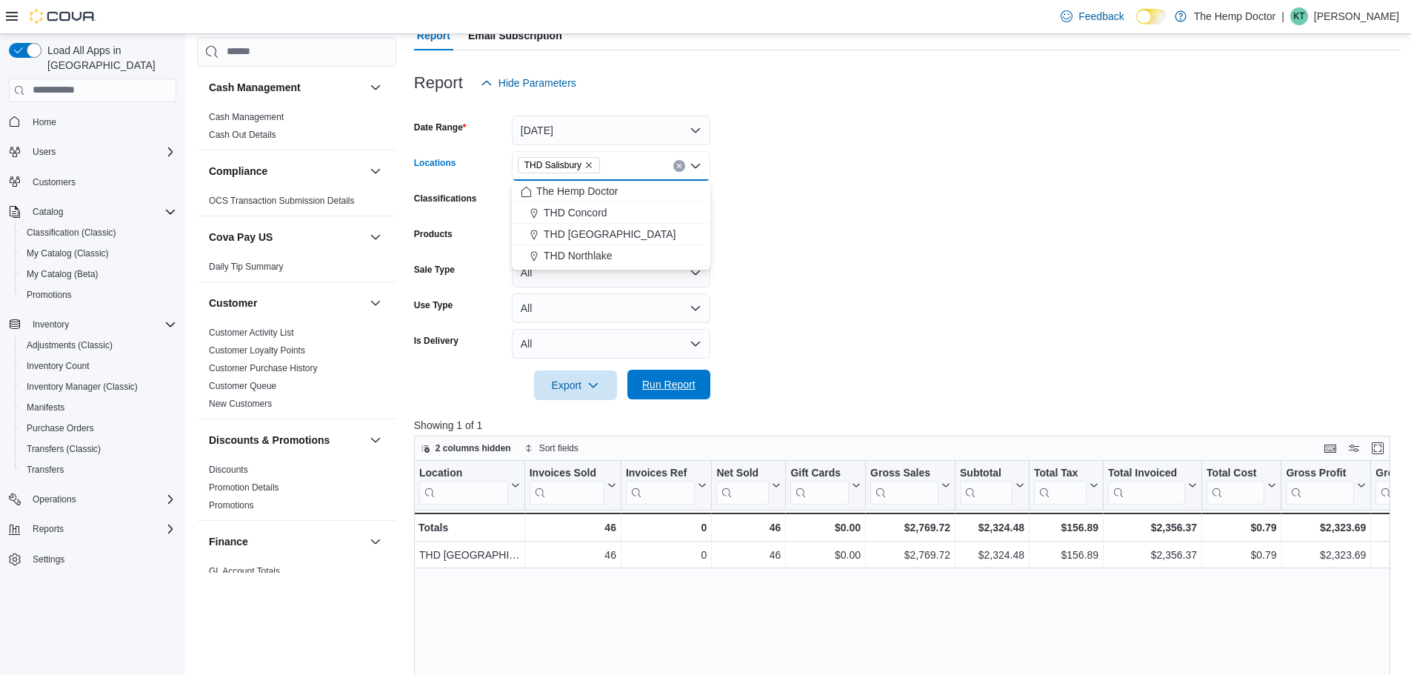
click at [671, 391] on span "Run Report" at bounding box center [668, 384] width 53 height 15
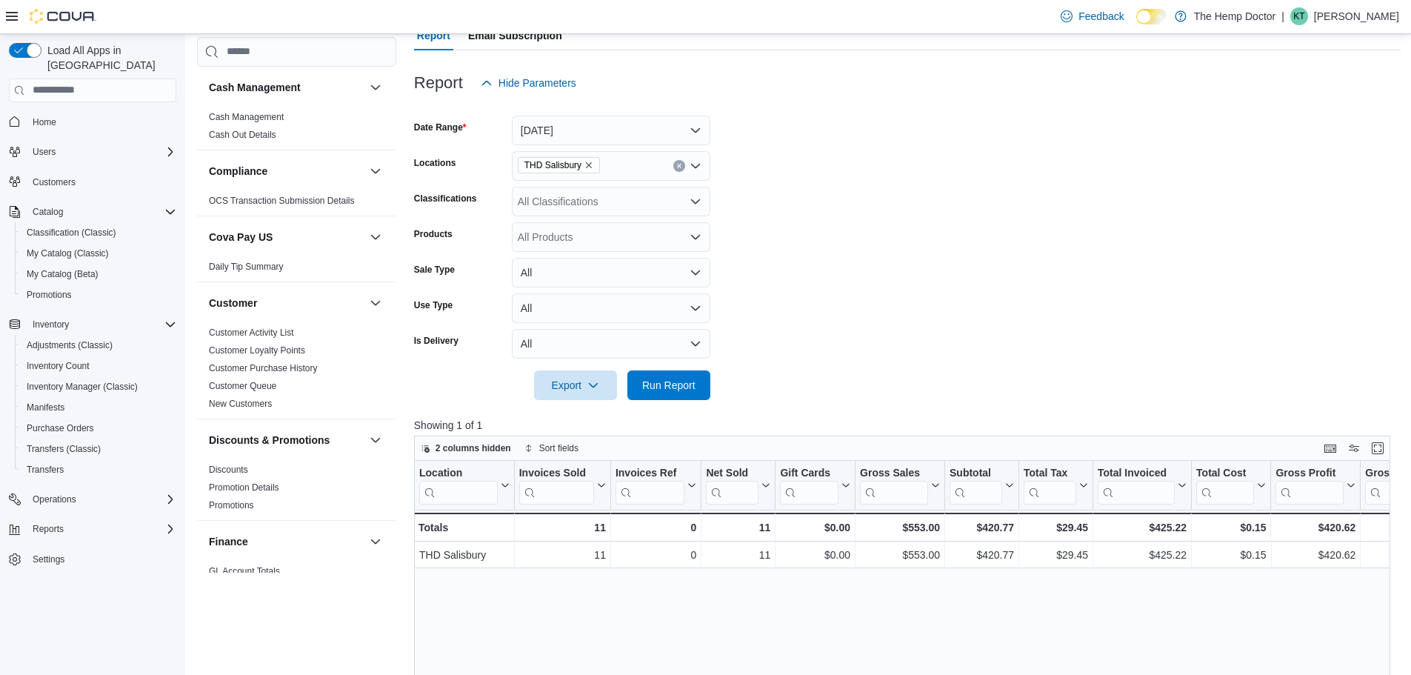
click at [853, 364] on div at bounding box center [907, 365] width 987 height 12
click at [627, 136] on button "Yesterday" at bounding box center [611, 131] width 199 height 30
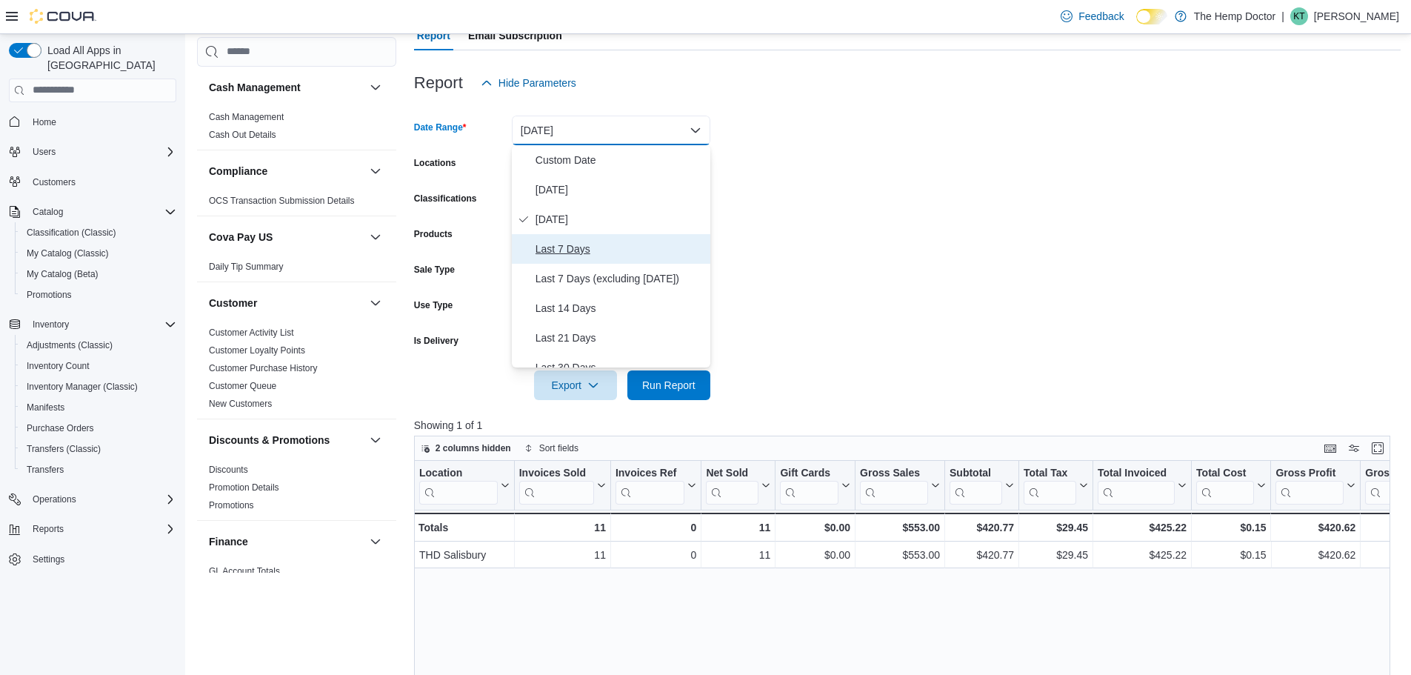
click at [602, 262] on button "Last 7 Days" at bounding box center [611, 249] width 199 height 30
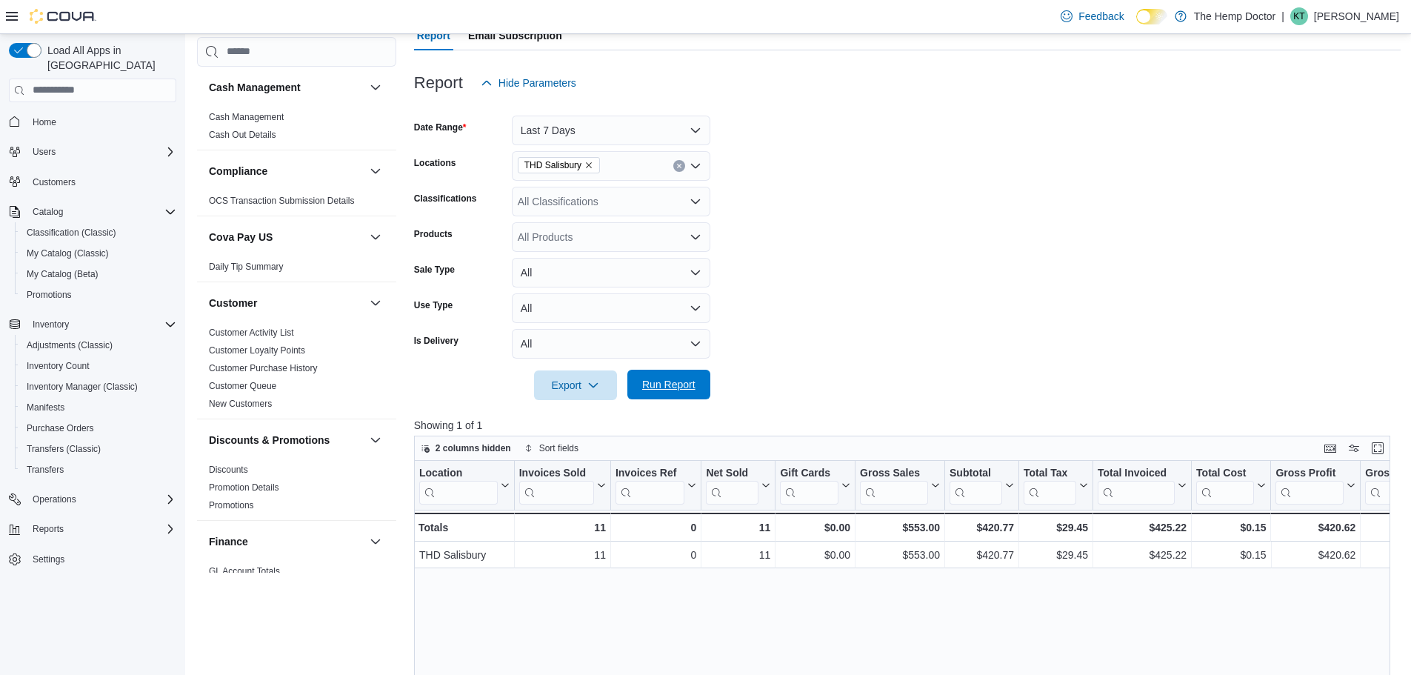
click at [674, 384] on span "Run Report" at bounding box center [668, 384] width 53 height 15
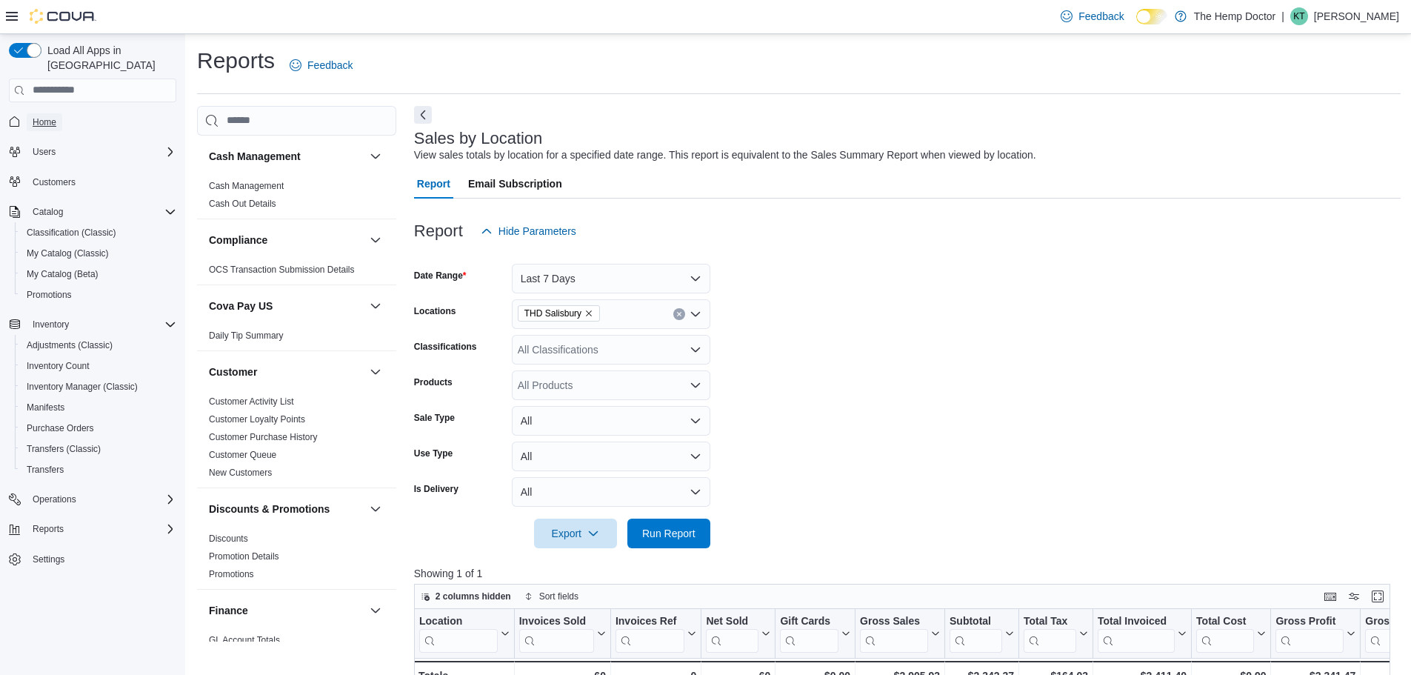
click at [46, 116] on span "Home" at bounding box center [45, 122] width 24 height 12
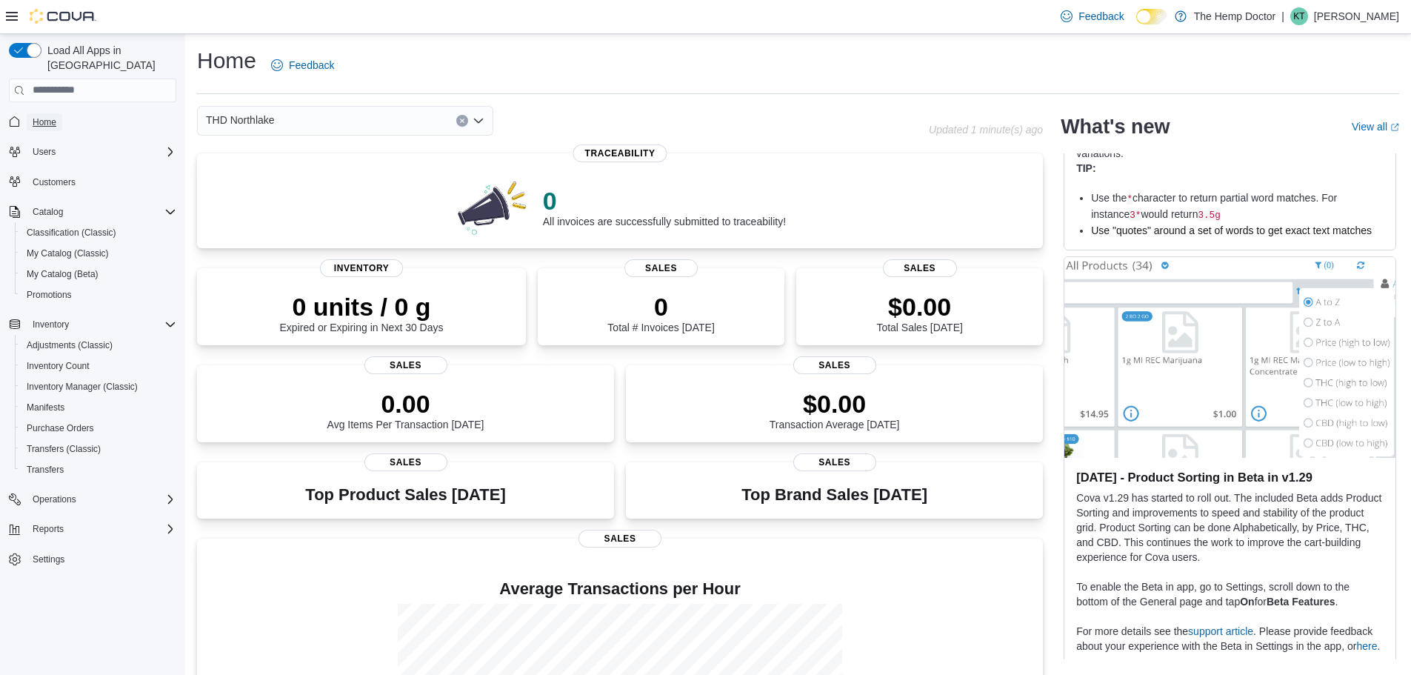
click at [53, 116] on span "Home" at bounding box center [45, 122] width 24 height 12
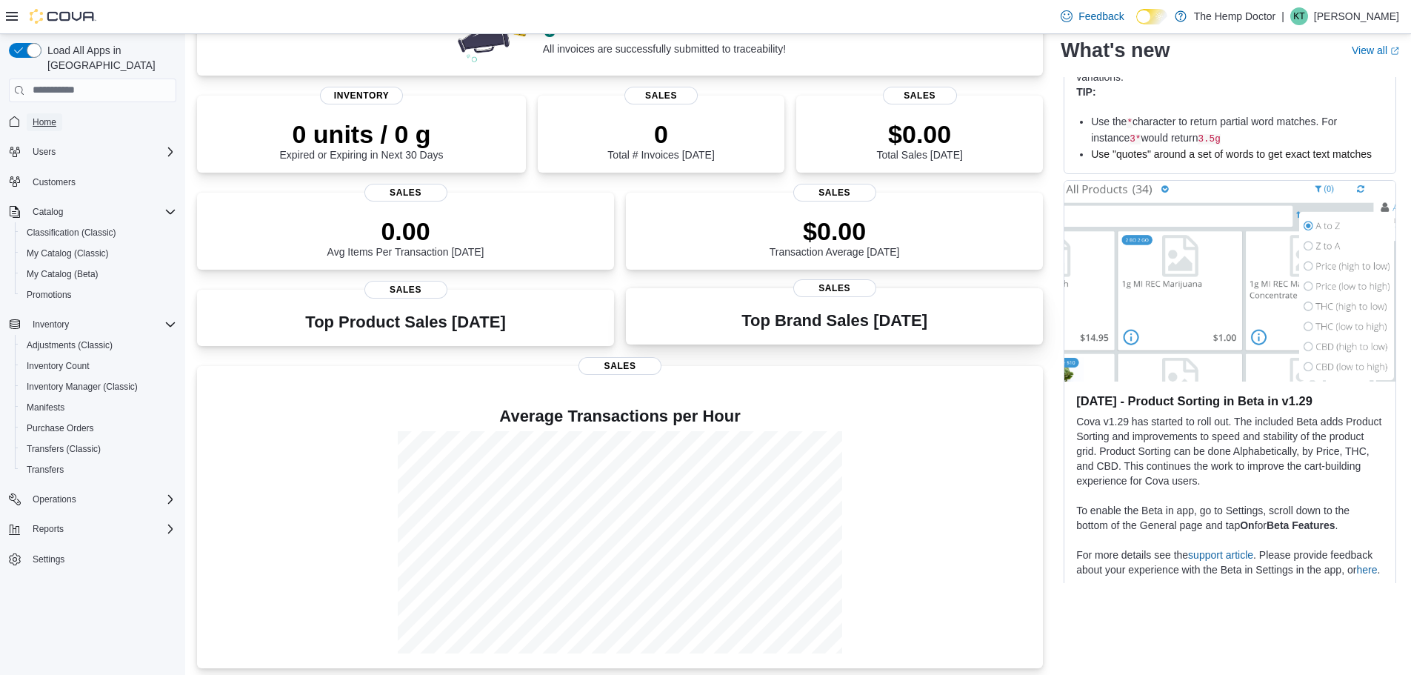
scroll to position [178, 0]
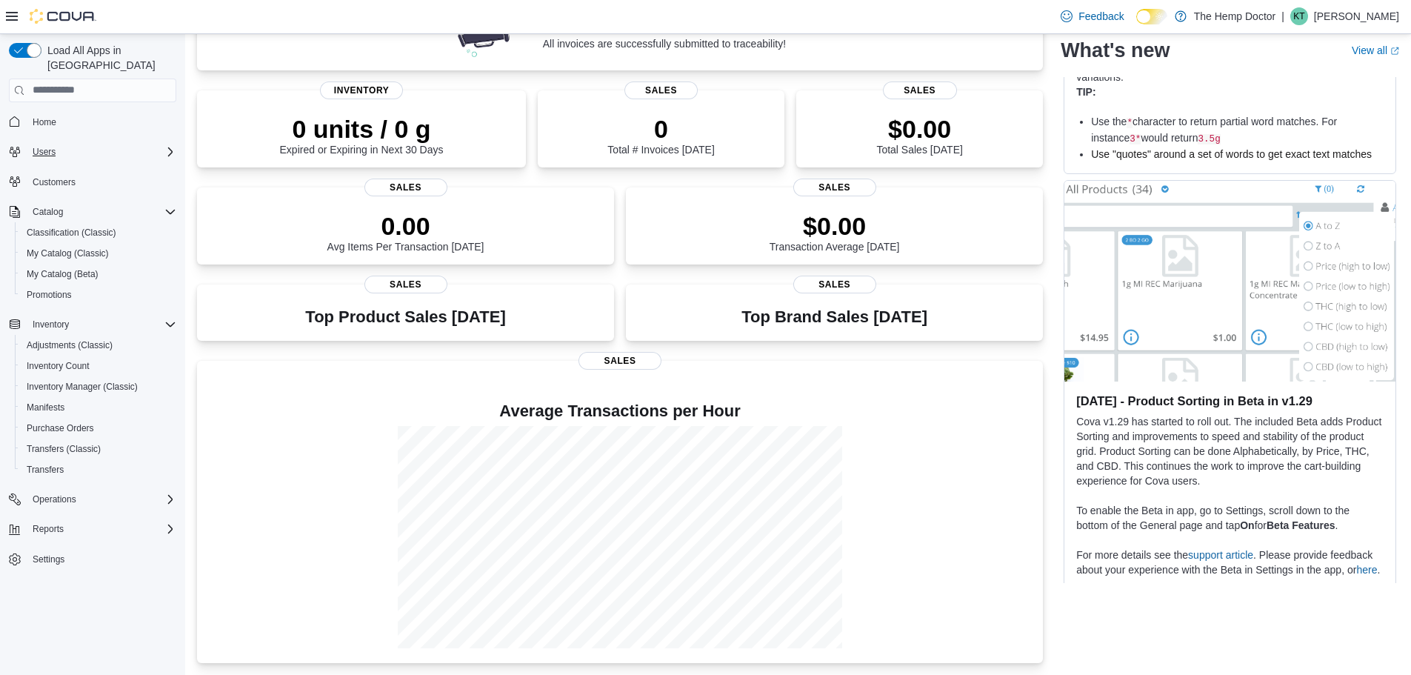
click at [67, 143] on div "Users" at bounding box center [102, 152] width 150 height 18
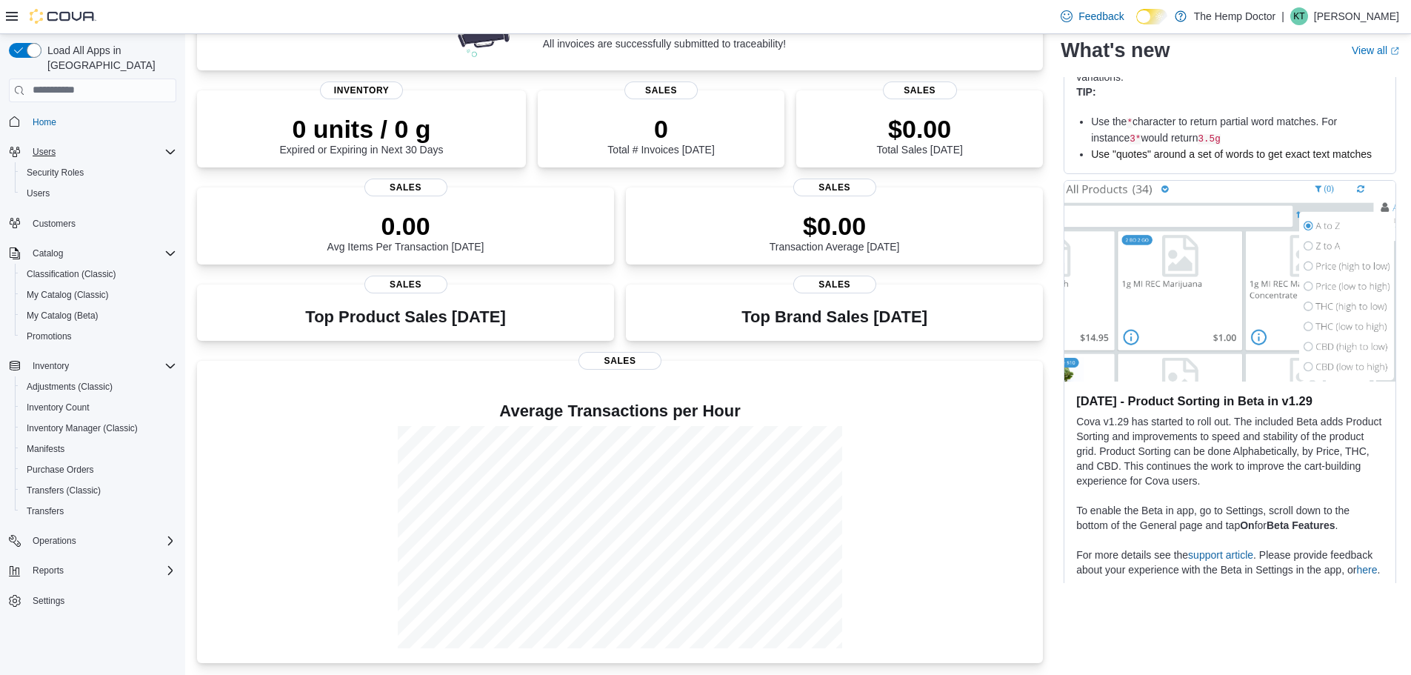
click at [67, 143] on div "Users" at bounding box center [102, 152] width 150 height 18
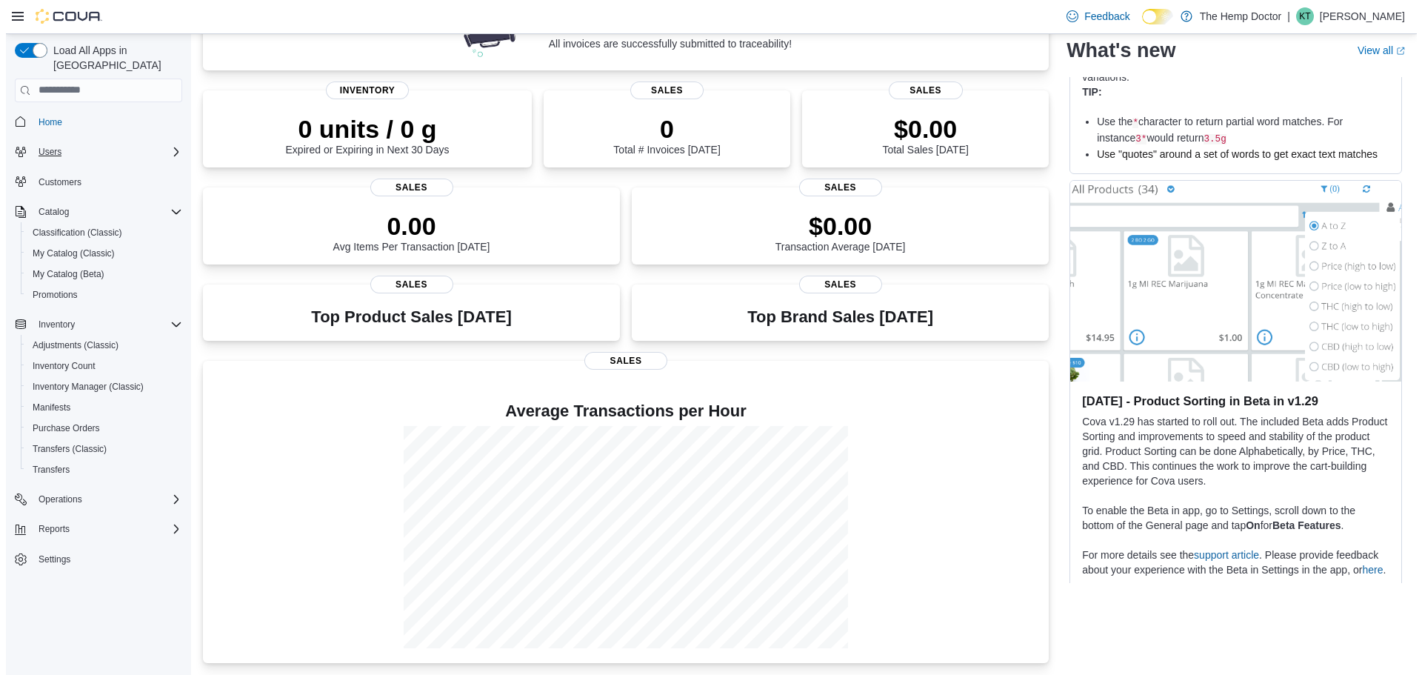
scroll to position [0, 0]
